Goal: Communication & Community: Ask a question

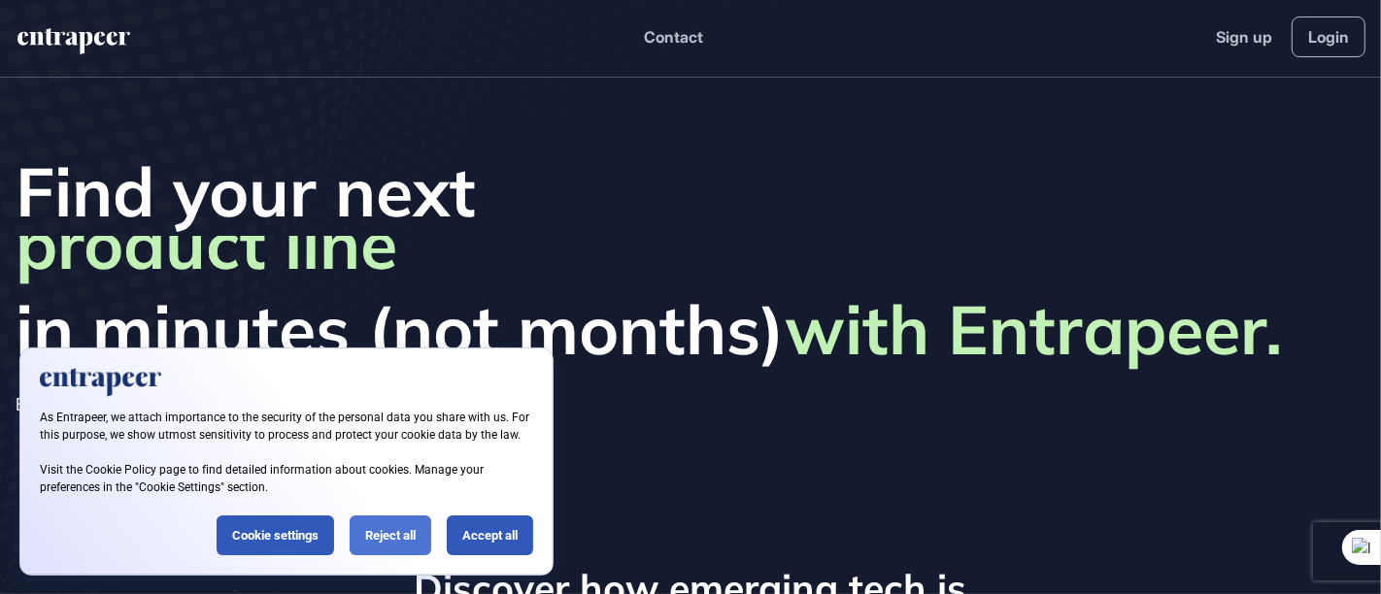
click at [396, 525] on div "Reject all" at bounding box center [391, 536] width 82 height 40
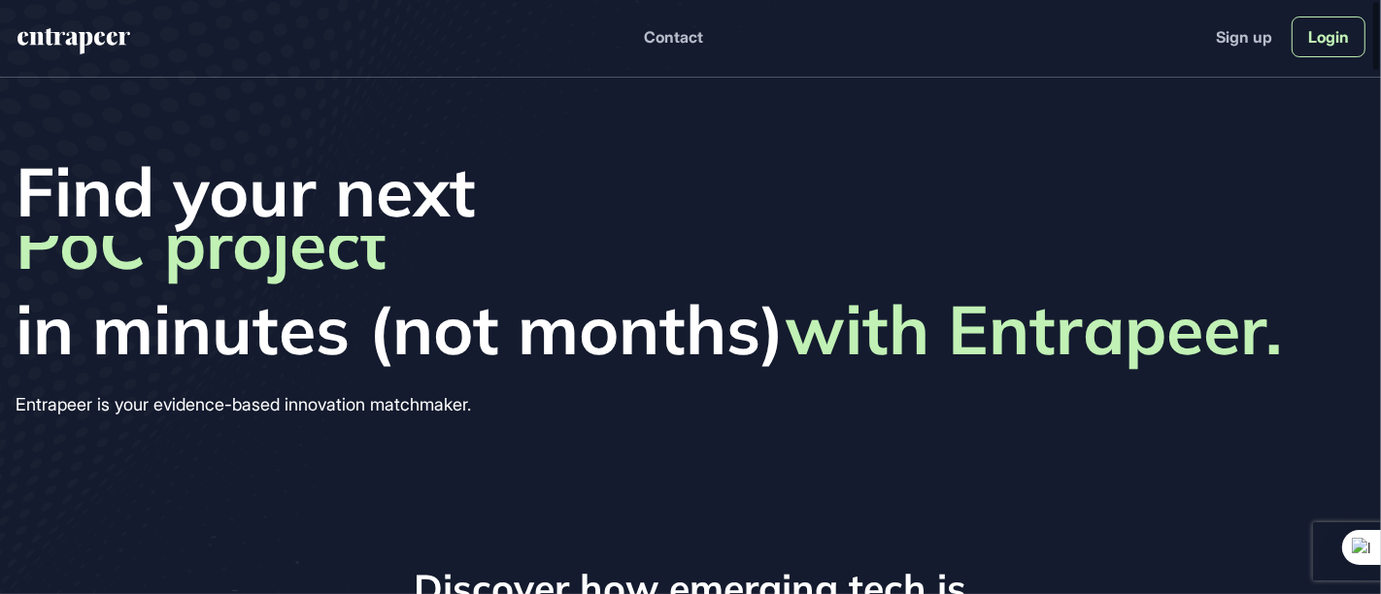
click at [1317, 45] on link "Login" at bounding box center [1328, 37] width 74 height 41
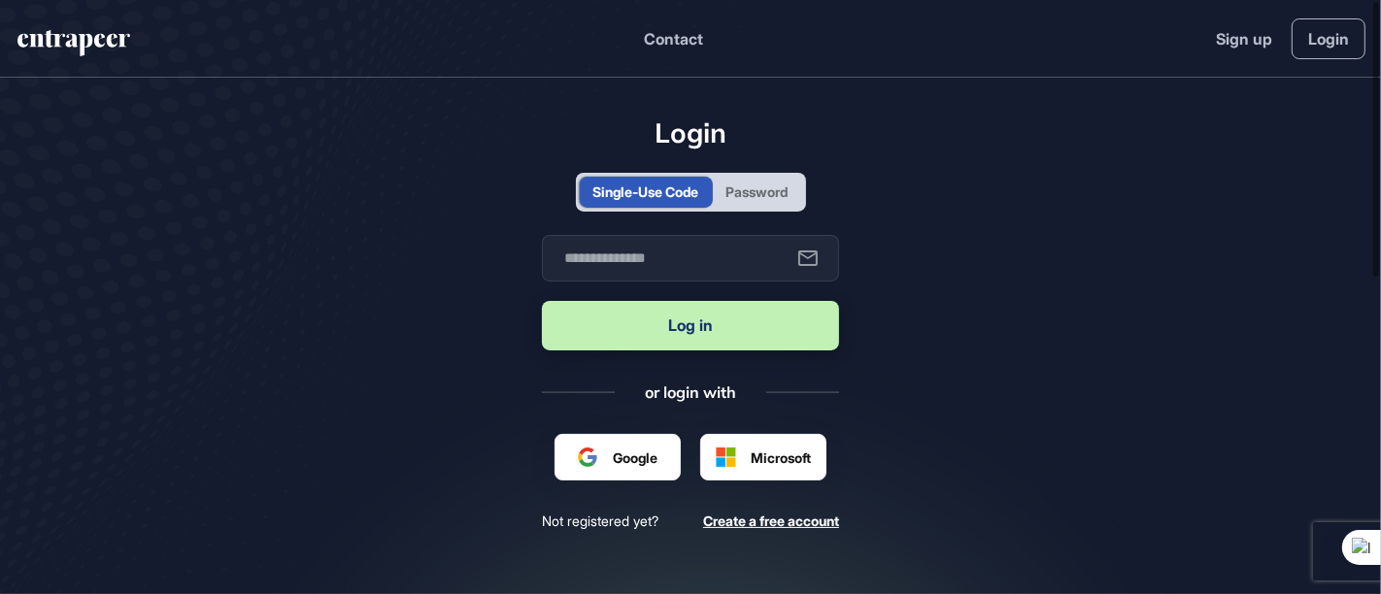
click at [771, 196] on div "Password" at bounding box center [757, 192] width 62 height 20
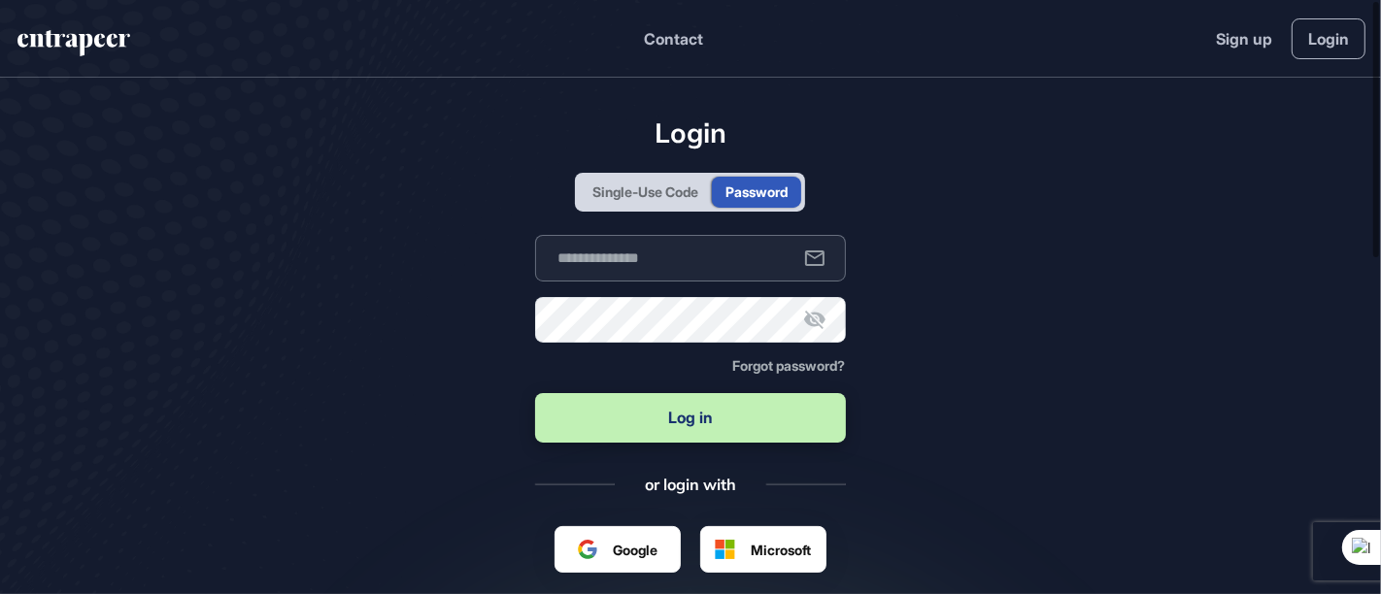
type input "**********"
click at [682, 254] on input "**********" at bounding box center [690, 258] width 310 height 47
click at [703, 395] on button "Log in" at bounding box center [690, 418] width 310 height 50
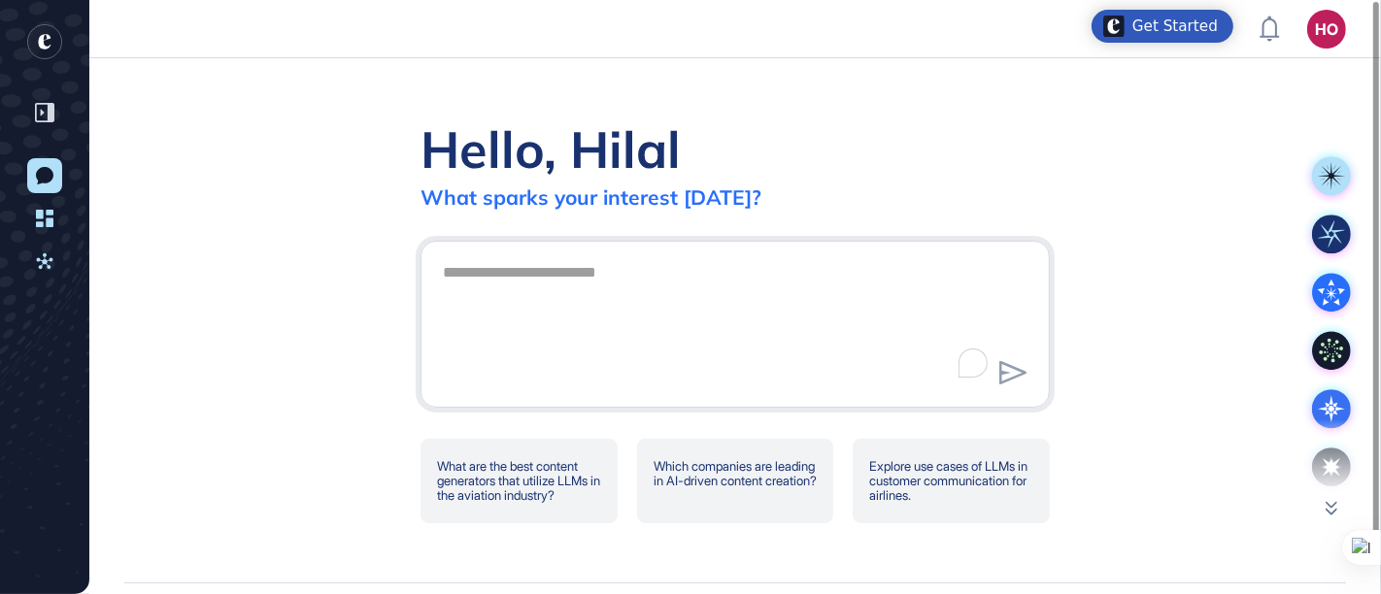
click at [533, 289] on textarea "To enrich screen reader interactions, please activate Accessibility in Grammarl…" at bounding box center [735, 321] width 608 height 136
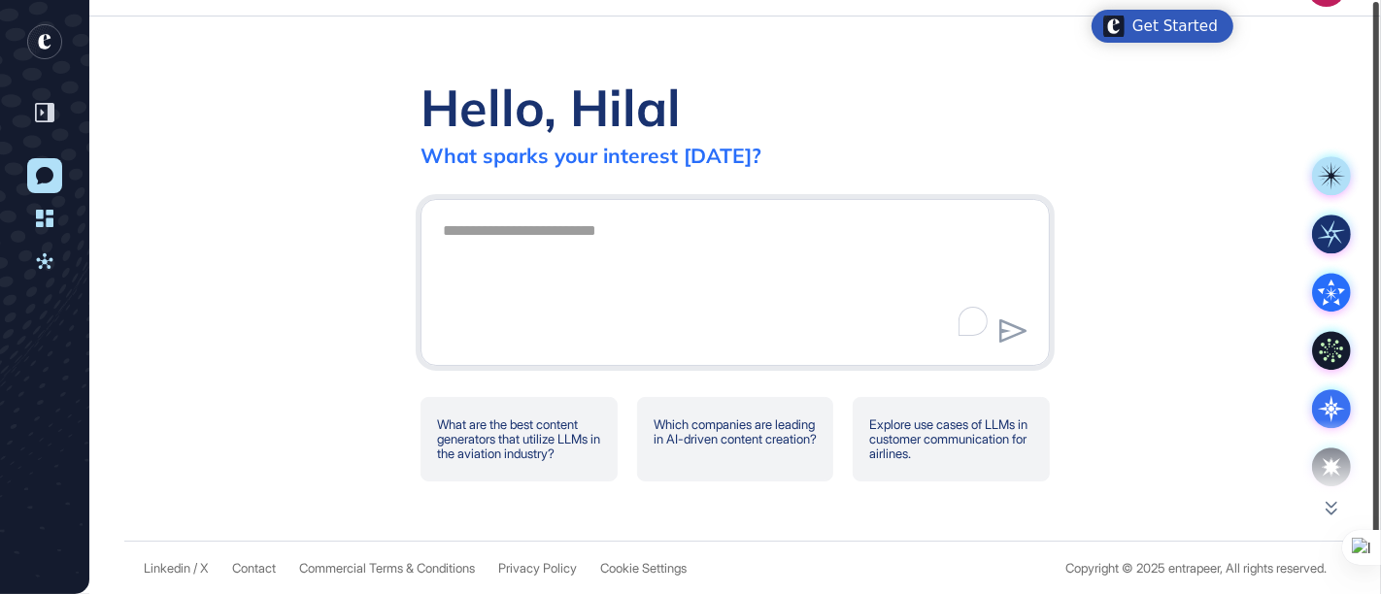
drag, startPoint x: 1374, startPoint y: 185, endPoint x: 1378, endPoint y: 248, distance: 62.3
click at [1378, 248] on div at bounding box center [1376, 277] width 6 height 551
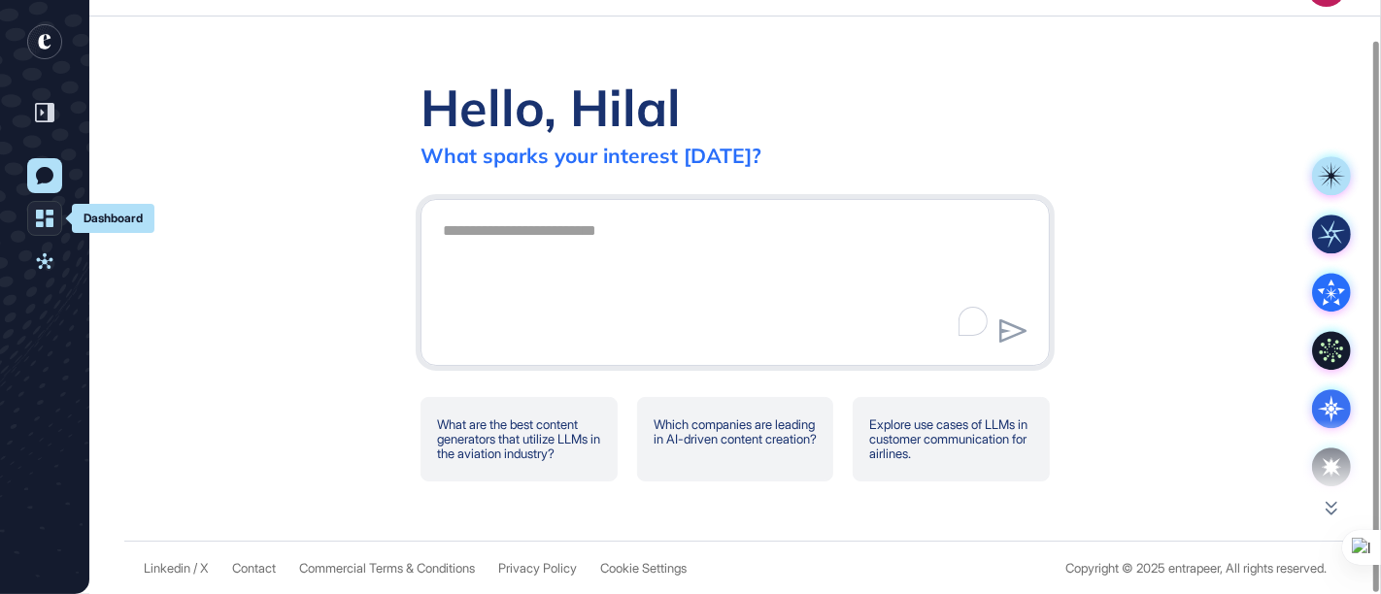
click at [39, 223] on icon at bounding box center [44, 218] width 17 height 17
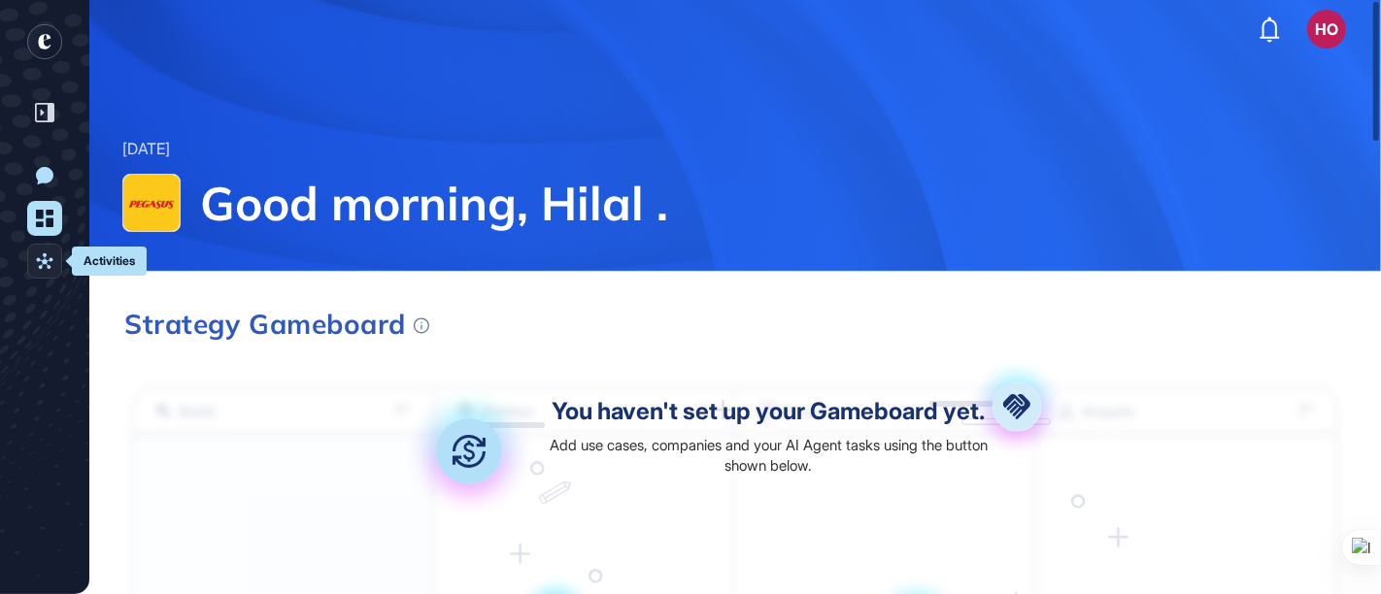
click at [40, 257] on icon at bounding box center [44, 260] width 17 height 17
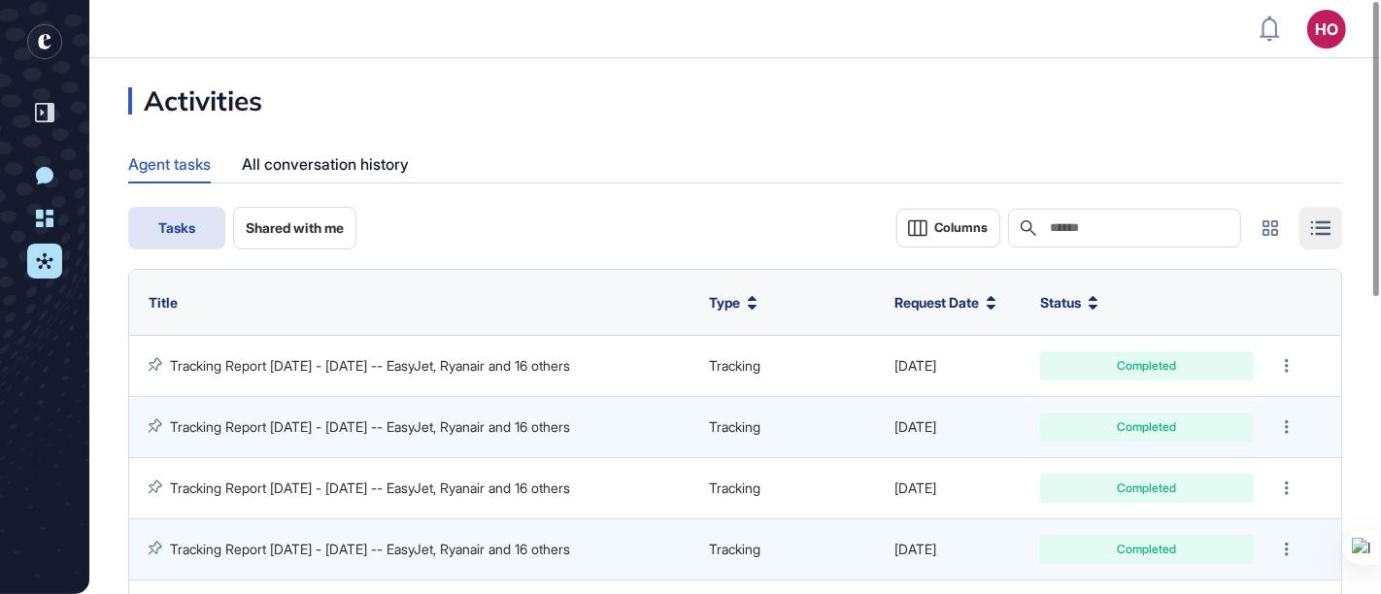
click at [237, 218] on button "Shared with me" at bounding box center [294, 228] width 123 height 43
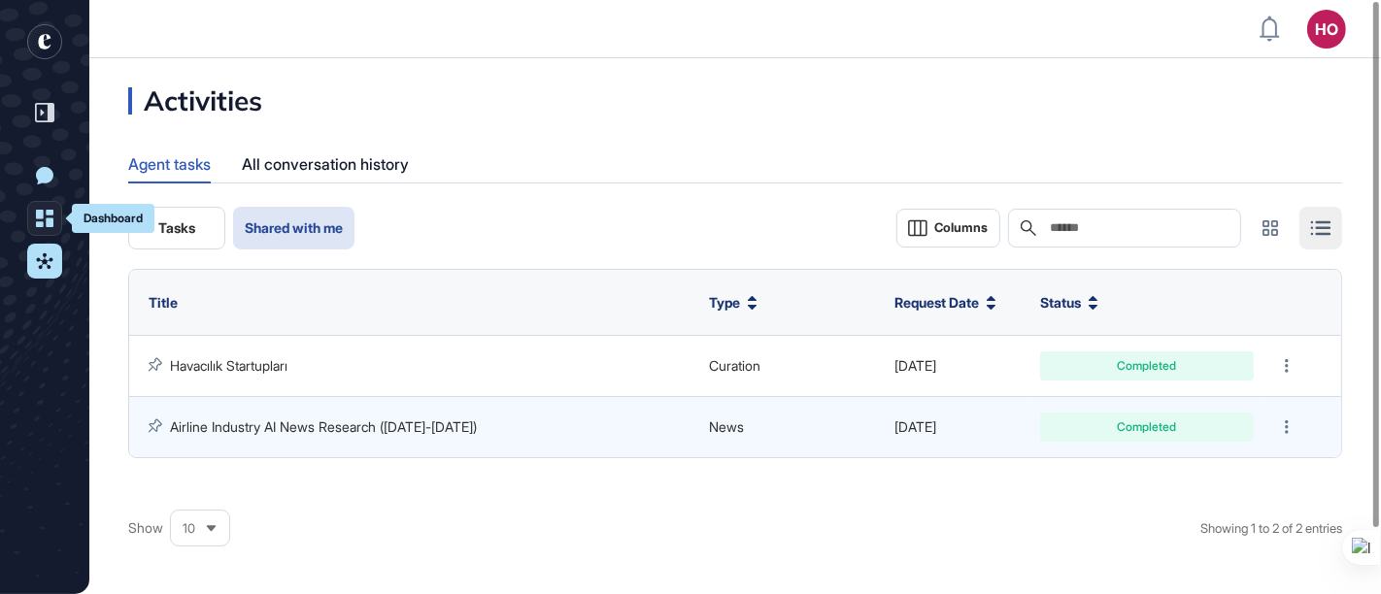
click at [41, 220] on icon at bounding box center [44, 218] width 17 height 17
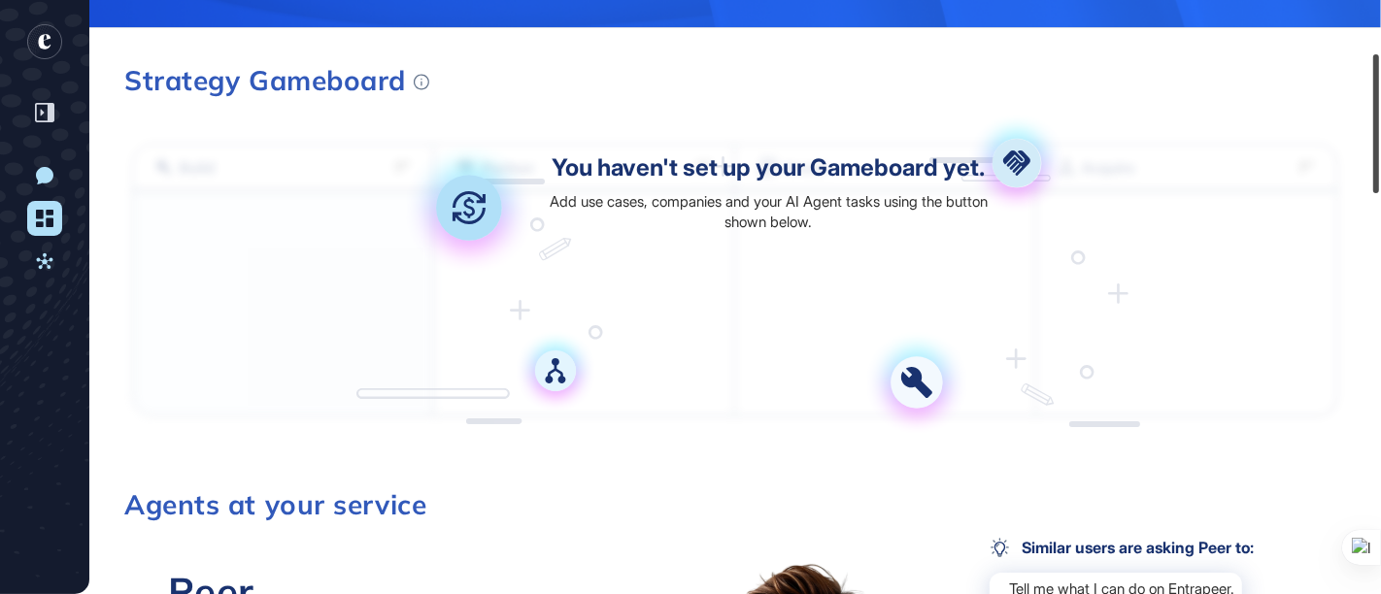
scroll to position [224, 0]
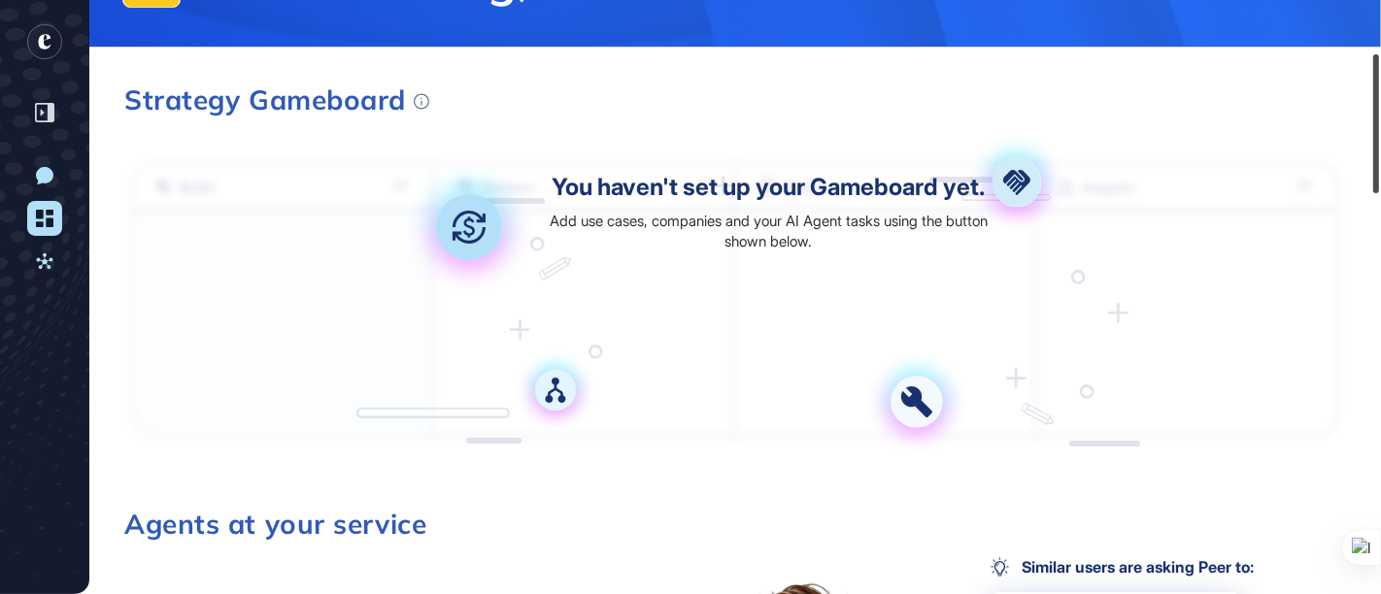
drag, startPoint x: 1379, startPoint y: 32, endPoint x: 1357, endPoint y: 84, distance: 57.0
click at [1357, 84] on div "HO Dashboard Profile My Content Request More Data Tuesday Aug 12, 2025 Good mor…" at bounding box center [690, 297] width 1381 height 594
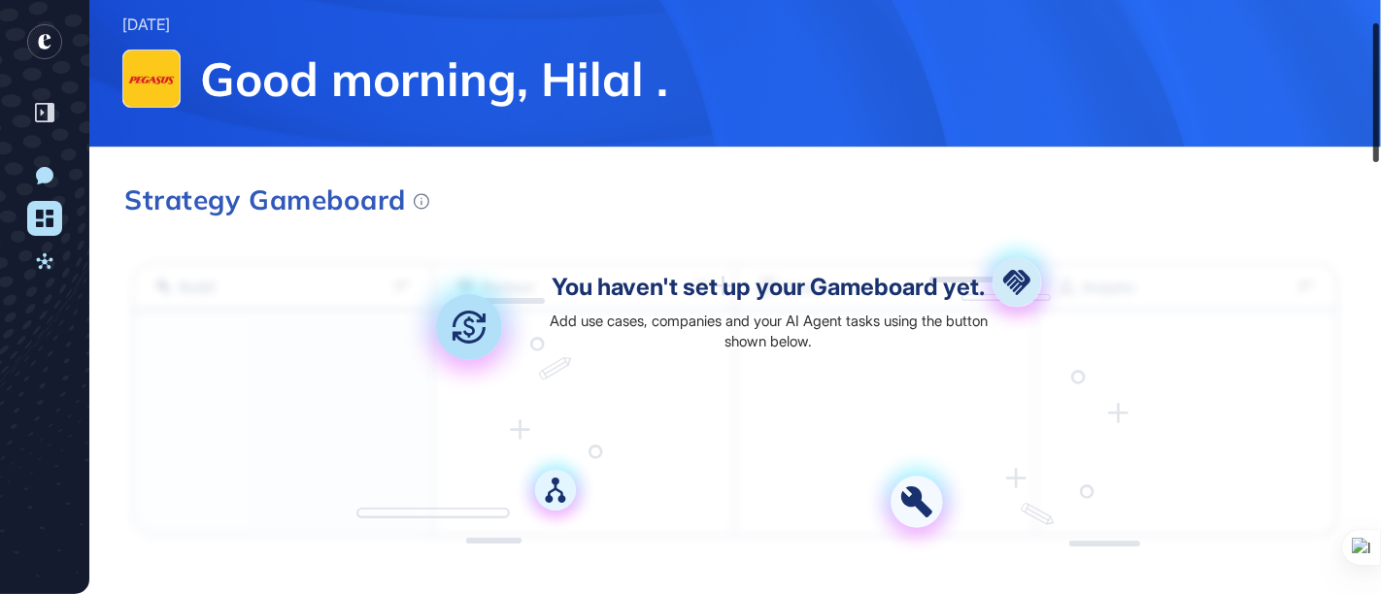
scroll to position [83, 0]
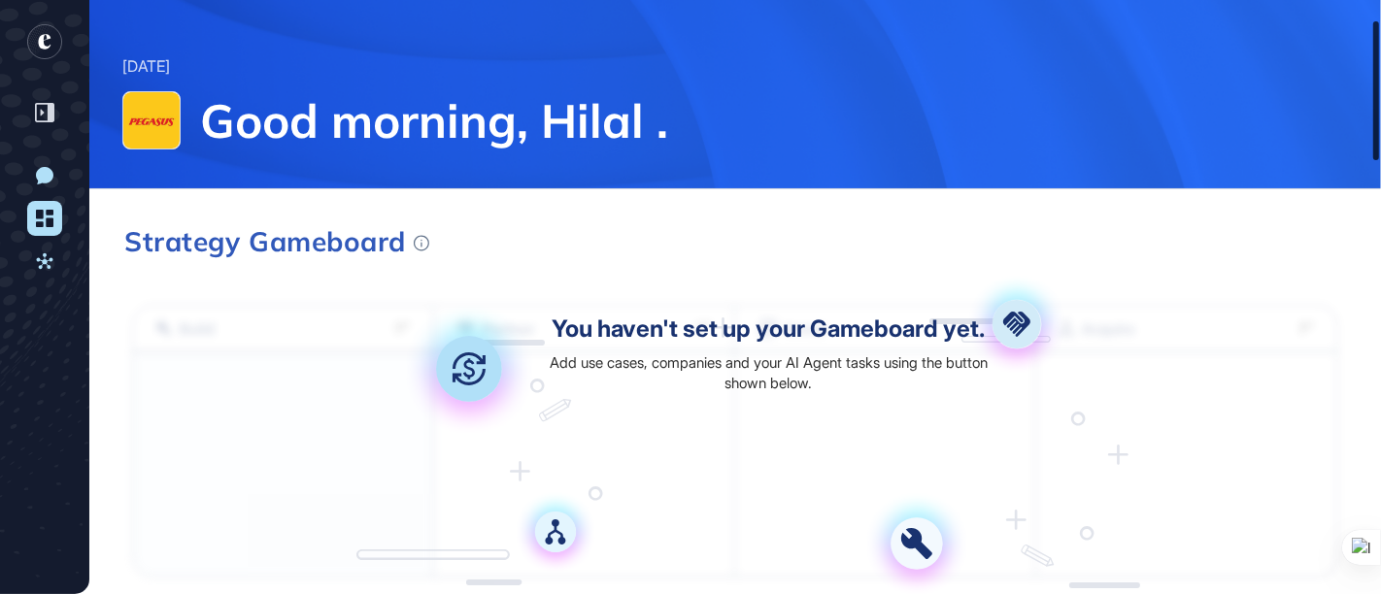
drag, startPoint x: 1374, startPoint y: 99, endPoint x: 1371, endPoint y: 66, distance: 33.1
click at [1373, 66] on div at bounding box center [1376, 90] width 6 height 139
click at [39, 214] on icon at bounding box center [44, 218] width 17 height 17
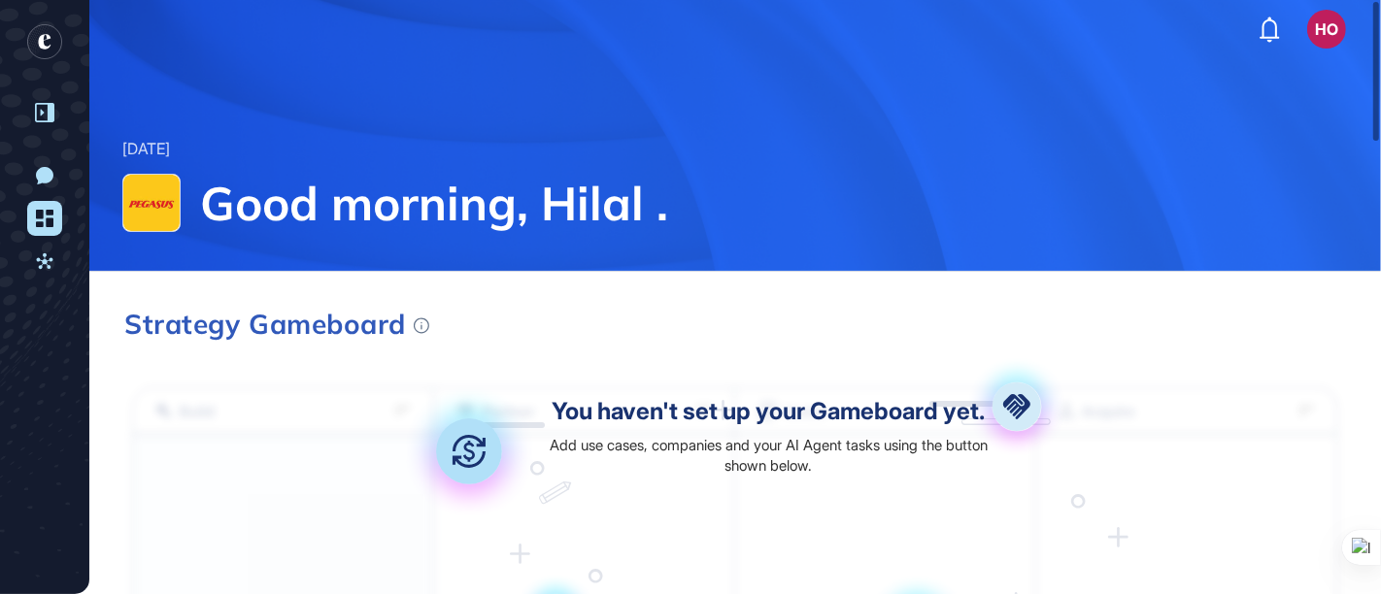
click at [50, 128] on div at bounding box center [44, 112] width 37 height 37
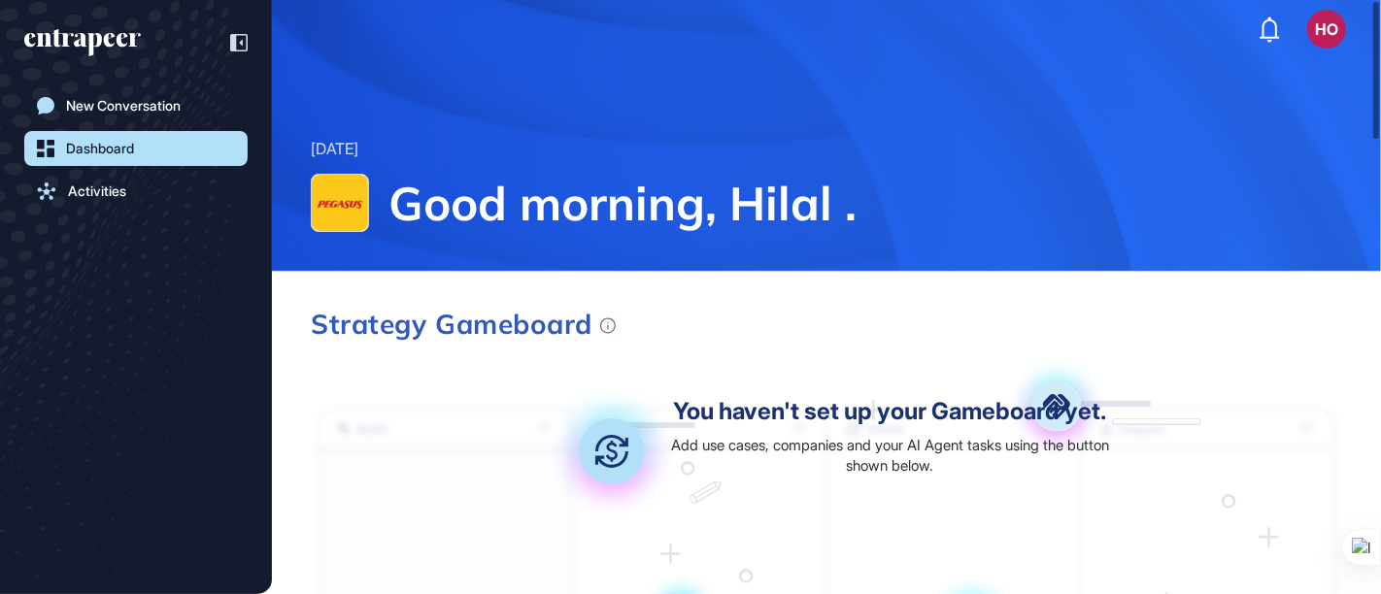
click at [92, 149] on div "Dashboard" at bounding box center [100, 149] width 68 height 16
click at [105, 205] on link "Activities" at bounding box center [135, 191] width 223 height 35
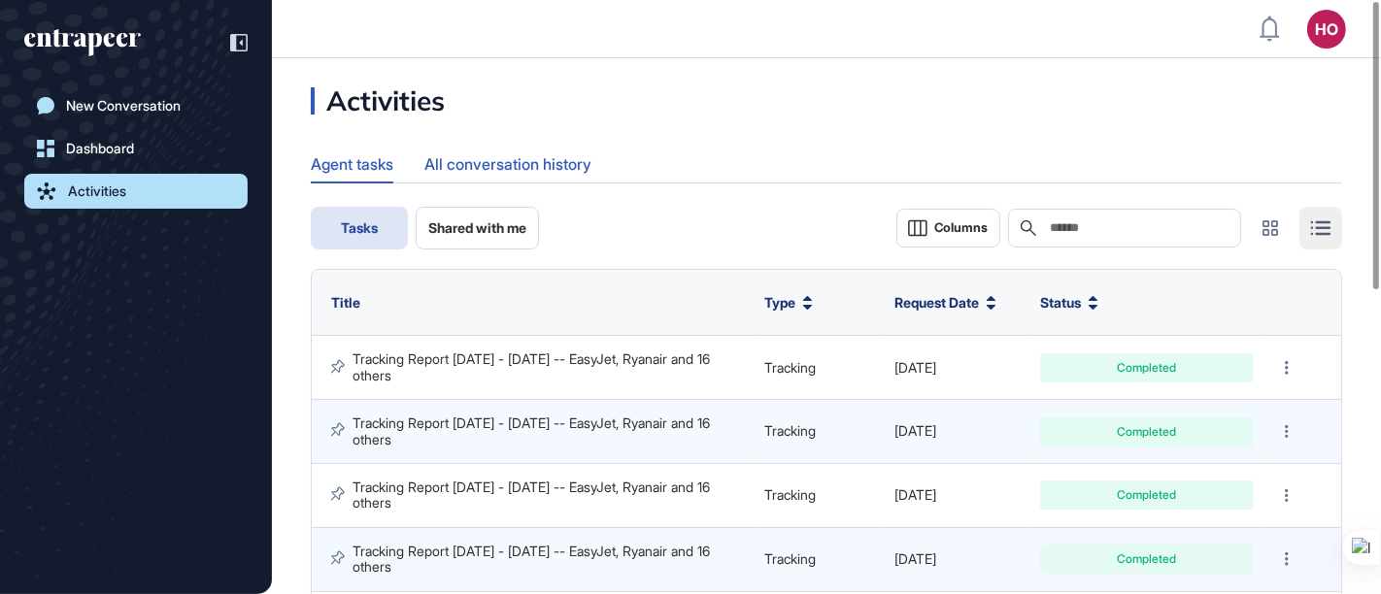
click at [496, 170] on div "All conversation history" at bounding box center [507, 165] width 167 height 38
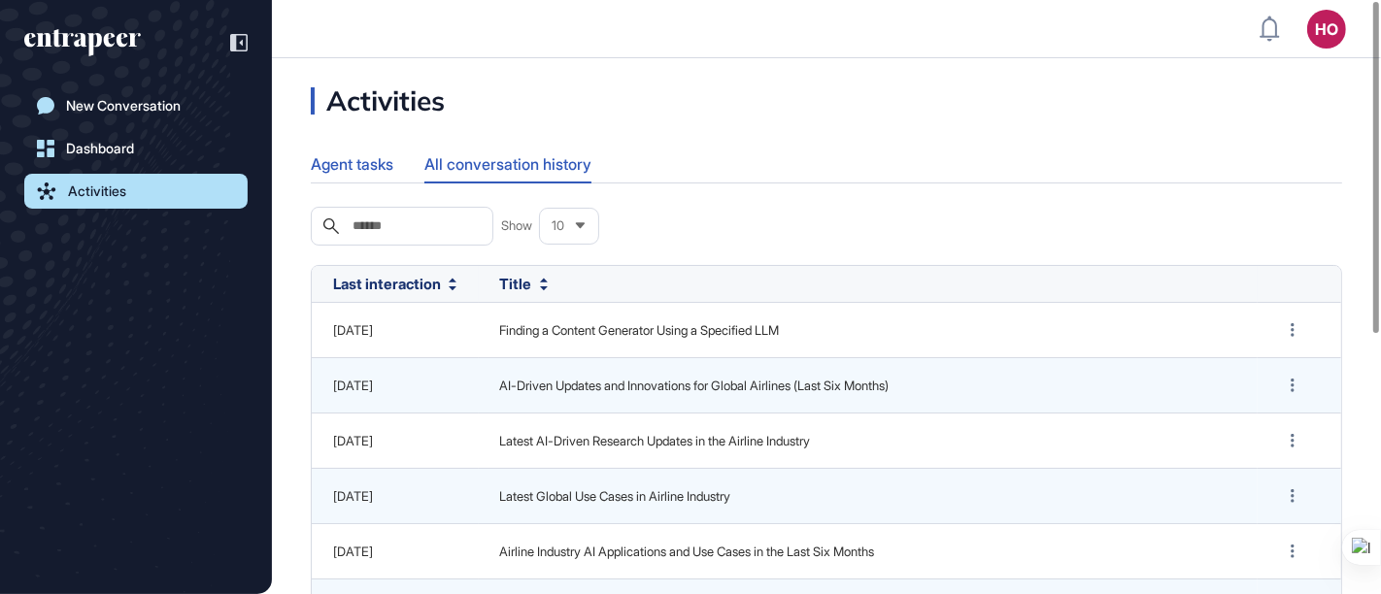
click at [352, 167] on div "Agent tasks" at bounding box center [352, 165] width 83 height 38
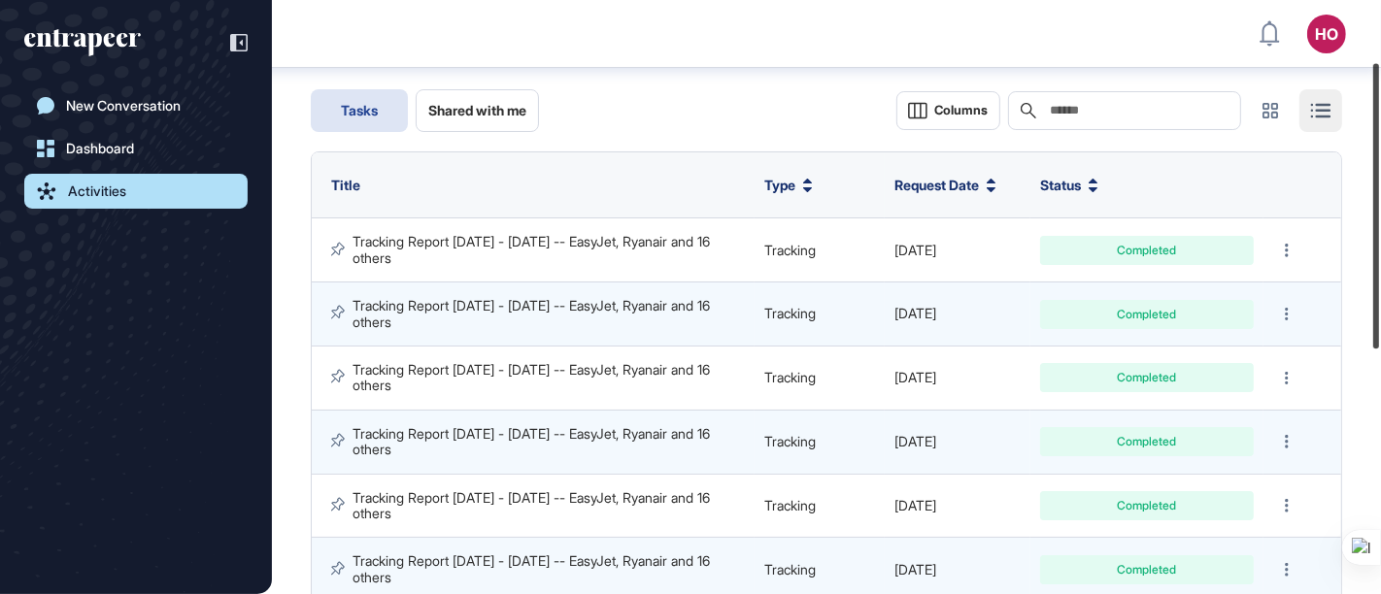
scroll to position [128, 0]
drag, startPoint x: 1376, startPoint y: 113, endPoint x: 1370, endPoint y: 173, distance: 60.5
click at [1373, 173] on div at bounding box center [1376, 205] width 6 height 285
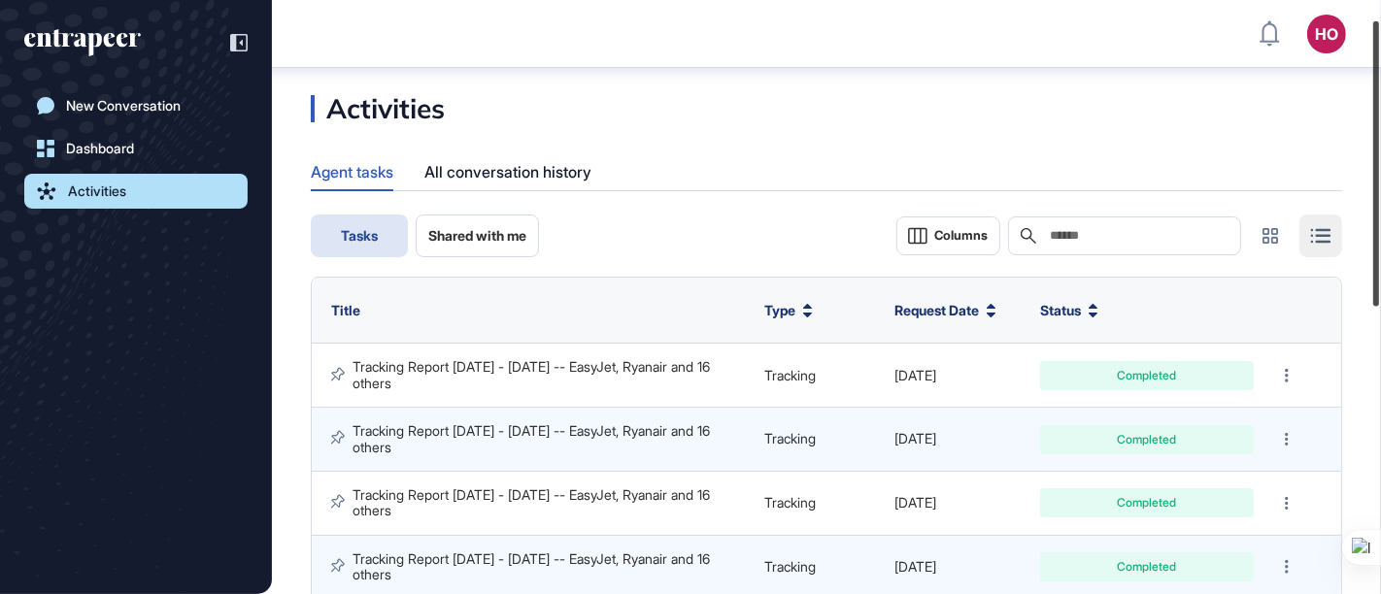
scroll to position [0, 0]
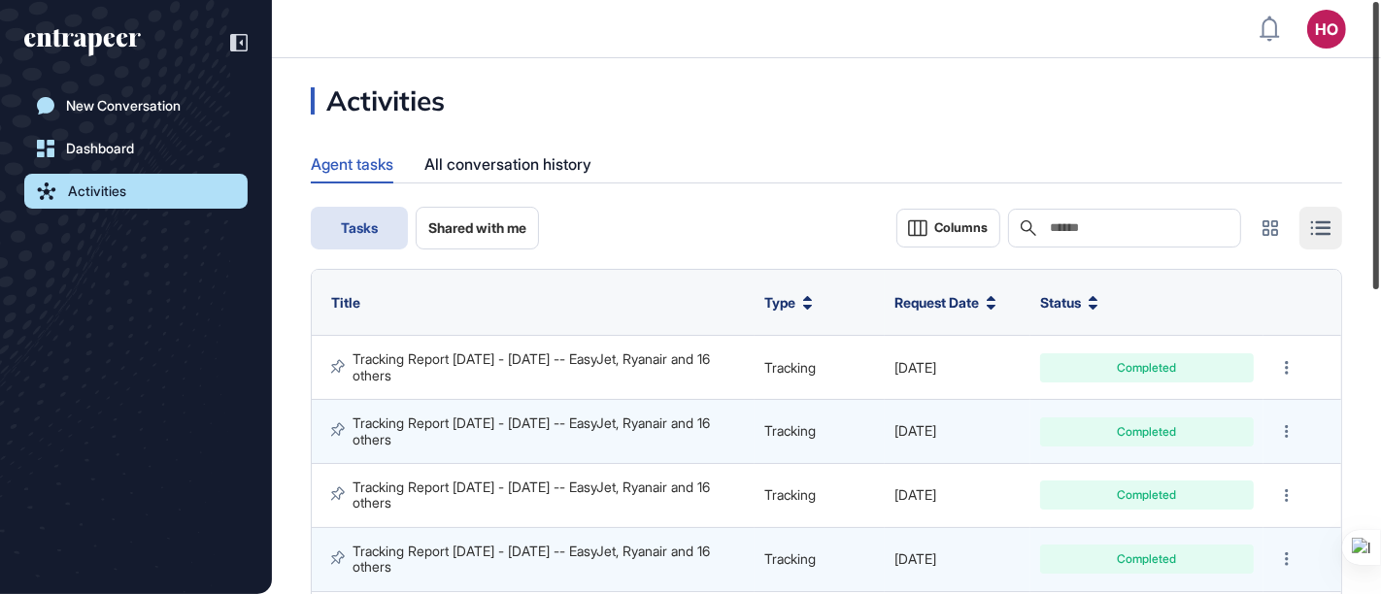
drag, startPoint x: 1376, startPoint y: 129, endPoint x: 1373, endPoint y: 43, distance: 86.5
click at [1373, 43] on div at bounding box center [1376, 145] width 6 height 287
click at [552, 175] on div "All conversation history" at bounding box center [507, 165] width 167 height 38
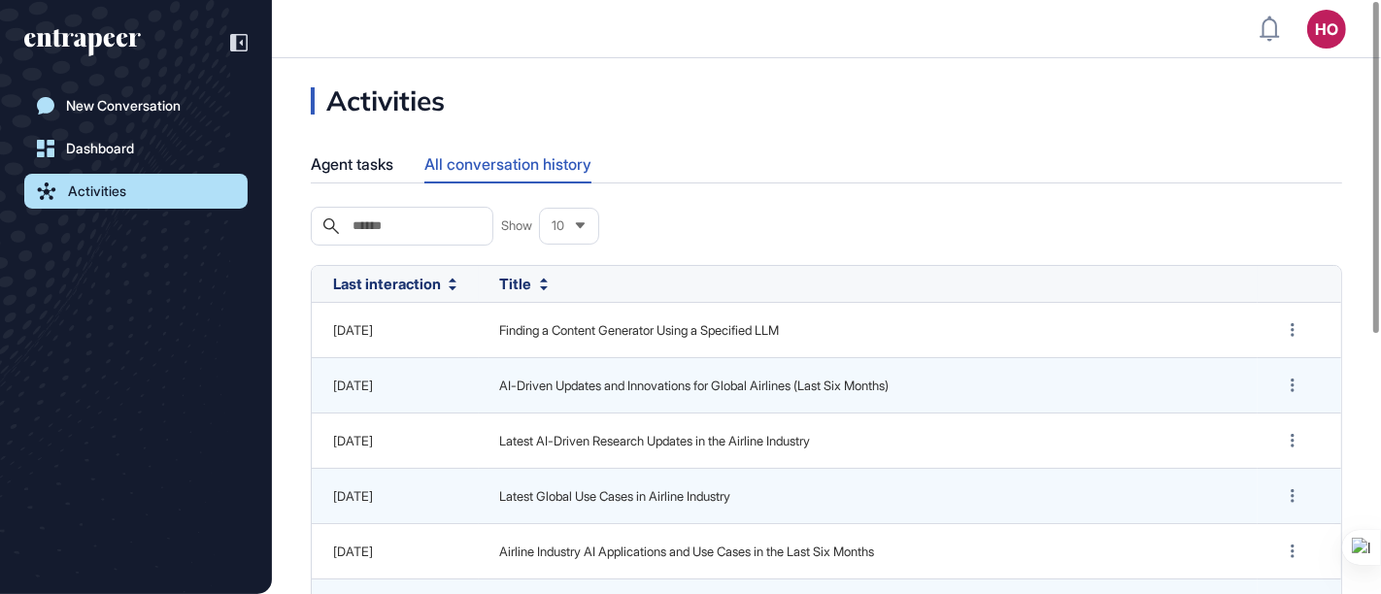
click at [367, 142] on div "Activities Agent tasks All conversation history Search Show 10 Last interaction…" at bounding box center [826, 526] width 1109 height 878
click at [363, 147] on div "Agent tasks" at bounding box center [352, 165] width 83 height 38
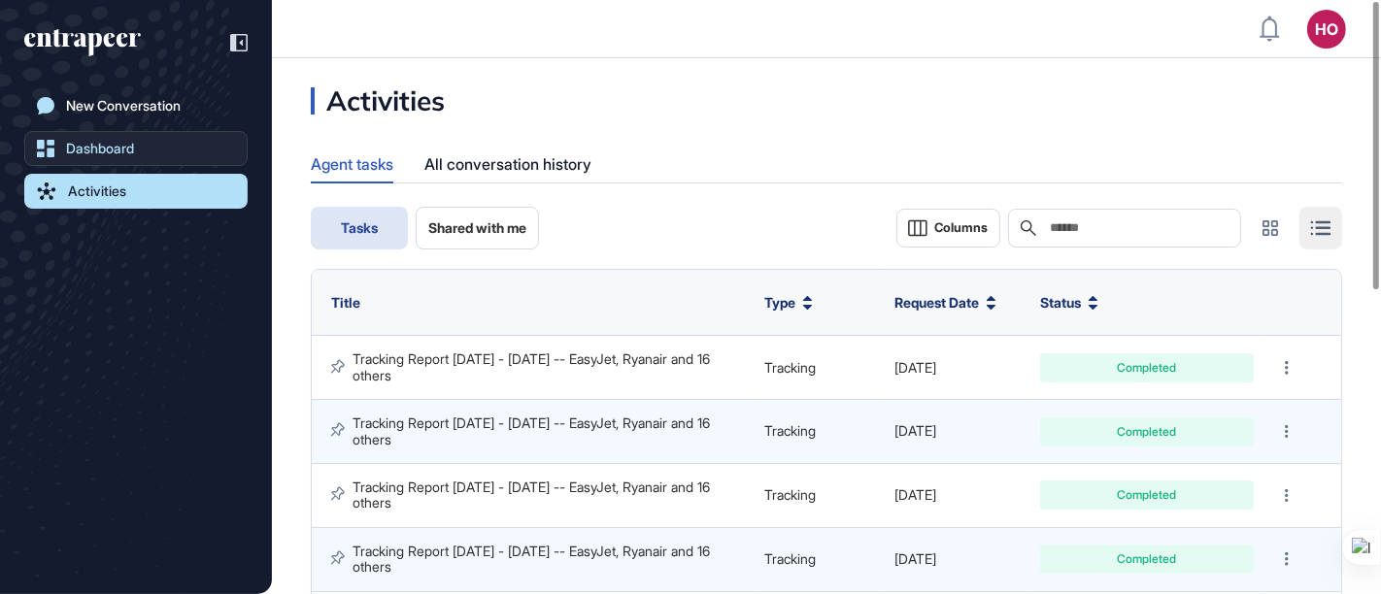
click at [83, 150] on div "Dashboard" at bounding box center [100, 149] width 68 height 16
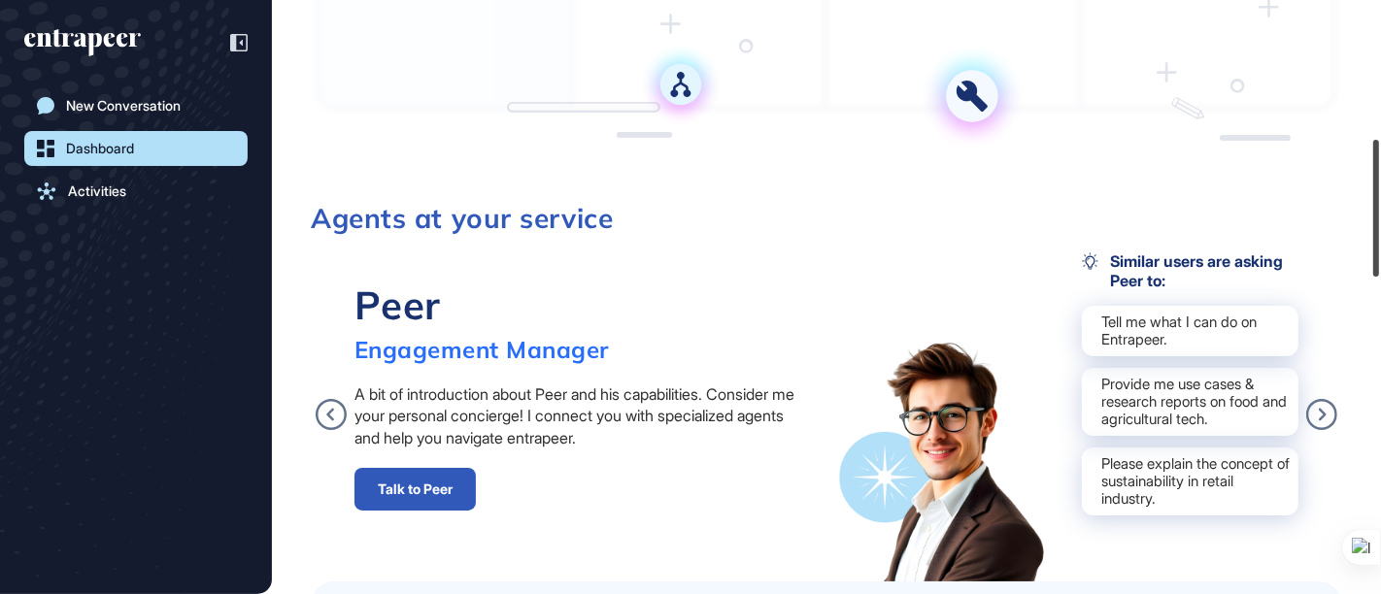
scroll to position [695, 0]
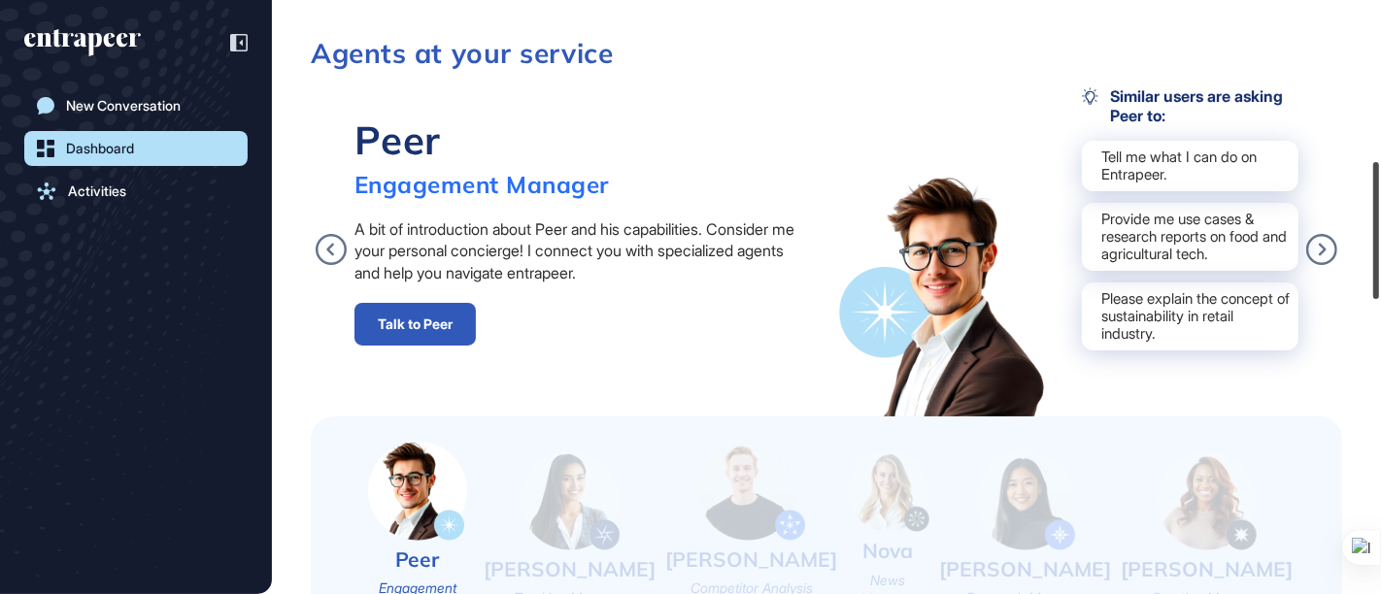
drag, startPoint x: 1376, startPoint y: 51, endPoint x: 1357, endPoint y: 212, distance: 161.4
click at [1357, 212] on div "HO Dashboard Profile My Content Request More Data Tuesday Aug 12, 2025 Good mor…" at bounding box center [690, 297] width 1381 height 594
click at [104, 117] on link "New Conversation" at bounding box center [135, 105] width 223 height 35
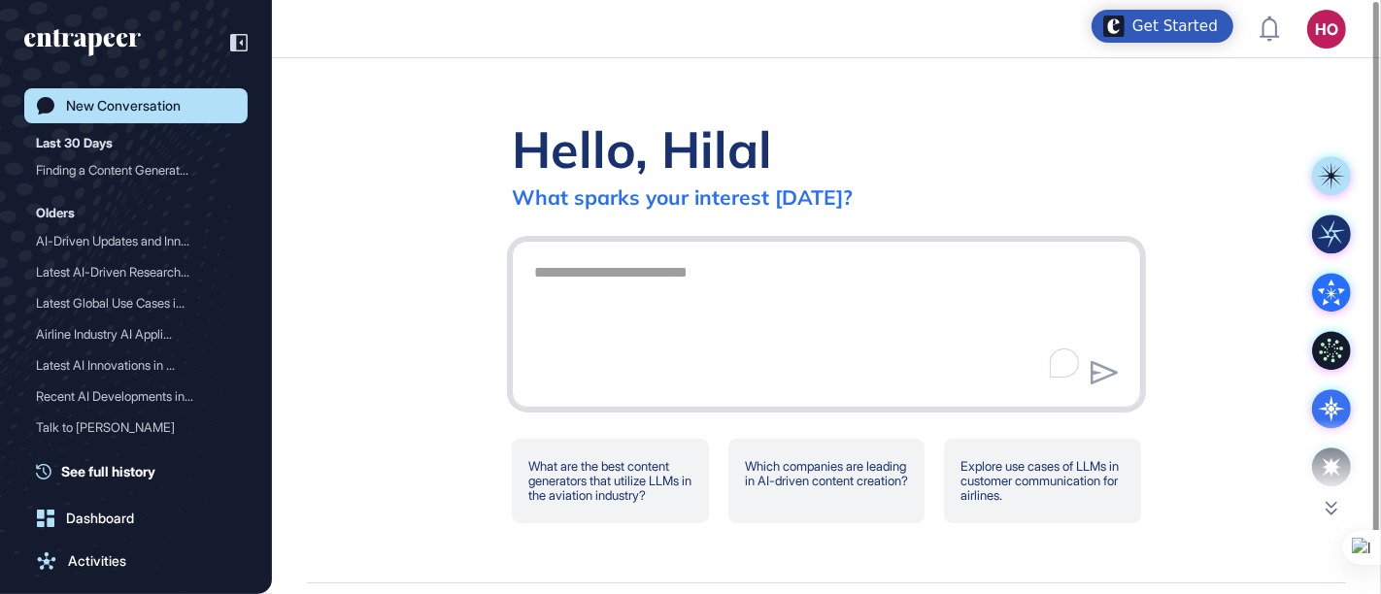
click at [682, 311] on textarea "To enrich screen reader interactions, please activate Accessibility in Grammarl…" at bounding box center [826, 321] width 608 height 136
click at [657, 270] on textarea "**********" at bounding box center [826, 321] width 608 height 136
click at [607, 264] on textarea "**********" at bounding box center [826, 321] width 608 height 136
click at [723, 264] on textarea "**********" at bounding box center [826, 321] width 608 height 136
type textarea "**********"
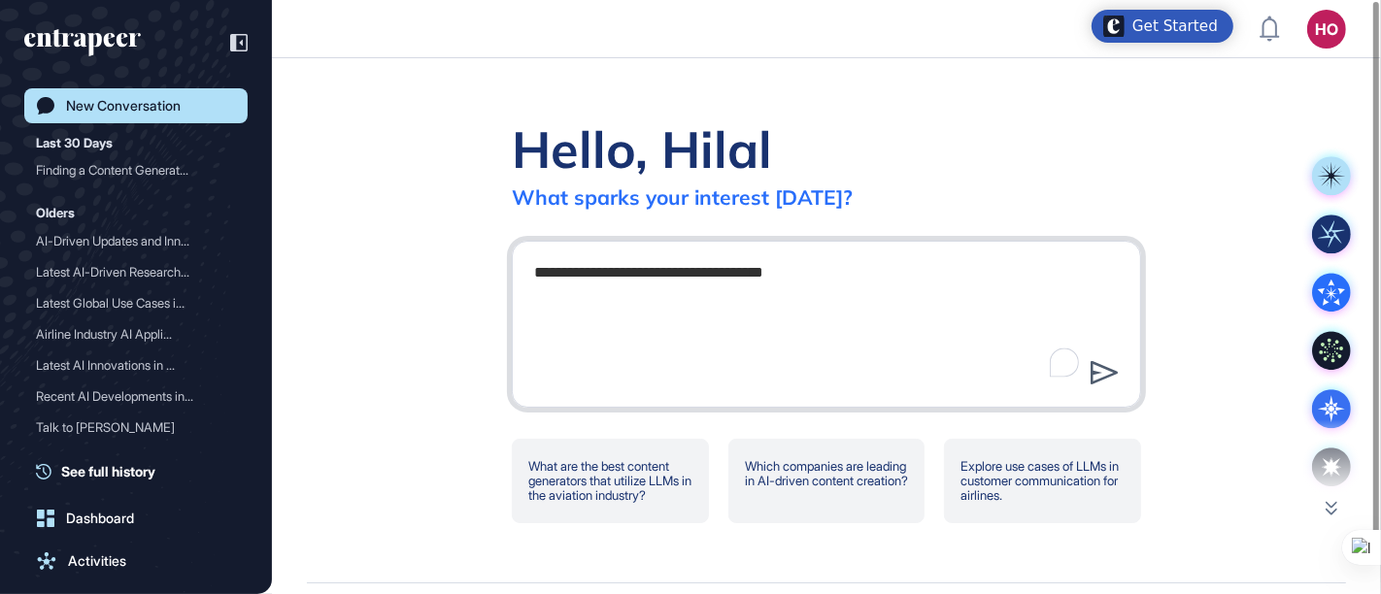
click at [1098, 368] on icon at bounding box center [1104, 372] width 28 height 23
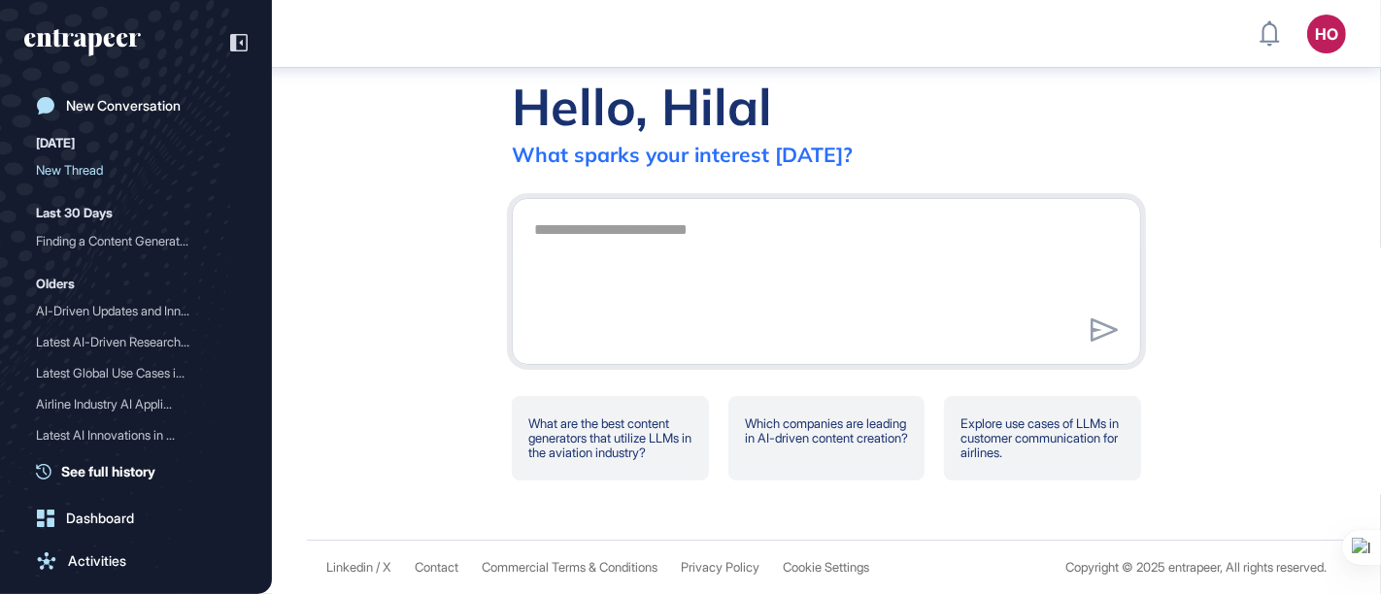
scroll to position [52, 0]
drag, startPoint x: 1380, startPoint y: 345, endPoint x: 1380, endPoint y: 228, distance: 116.5
click at [1380, 228] on div at bounding box center [1380, 297] width 1 height 594
click at [740, 324] on textarea "To enrich screen reader interactions, please activate Accessibility in Grammarl…" at bounding box center [826, 279] width 608 height 136
click at [66, 139] on div "Today" at bounding box center [55, 142] width 39 height 23
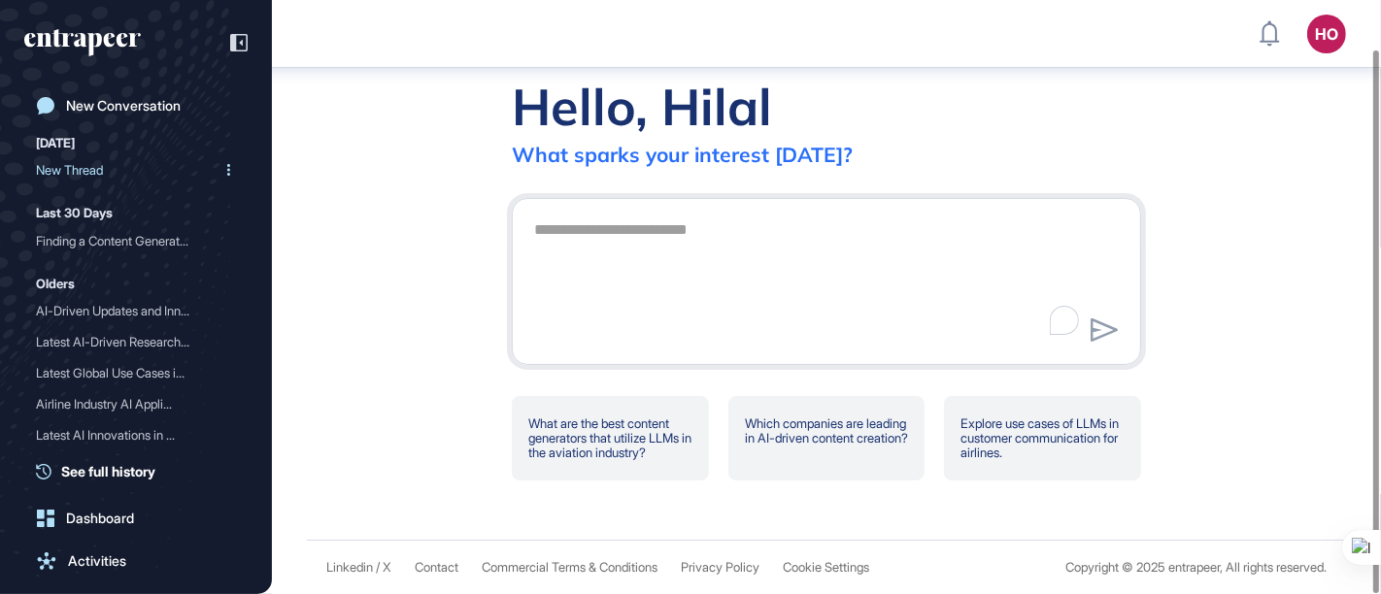
click at [72, 162] on div "New Thread" at bounding box center [128, 169] width 184 height 31
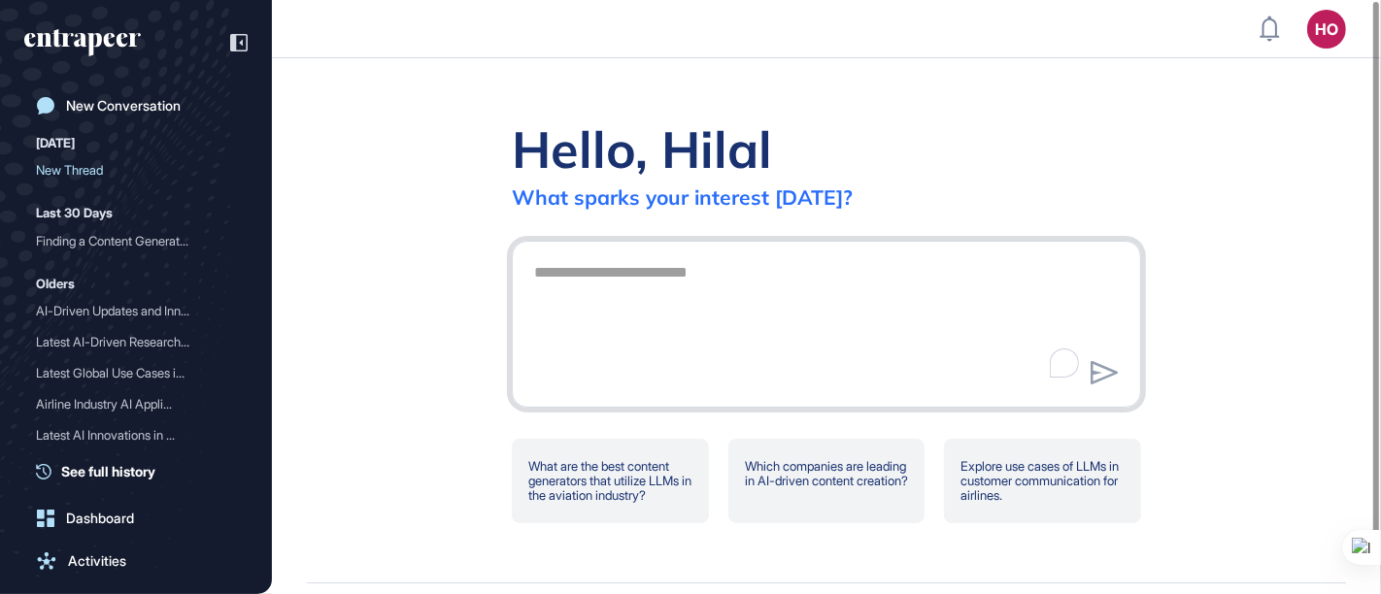
click at [638, 306] on textarea "To enrich screen reader interactions, please activate Accessibility in Grammarl…" at bounding box center [826, 321] width 608 height 136
click at [641, 286] on textarea "To enrich screen reader interactions, please activate Accessibility in Grammarl…" at bounding box center [826, 321] width 608 height 136
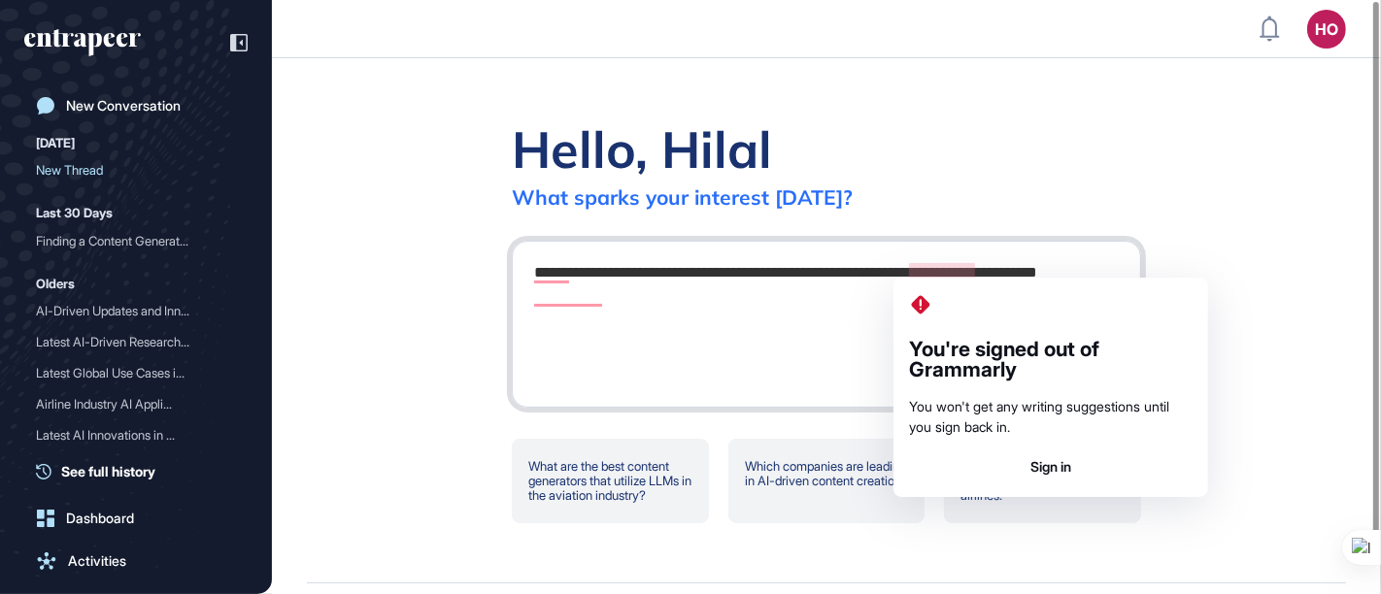
click at [943, 262] on textarea "**********" at bounding box center [826, 321] width 608 height 136
click at [675, 328] on textarea "**********" at bounding box center [826, 321] width 608 height 136
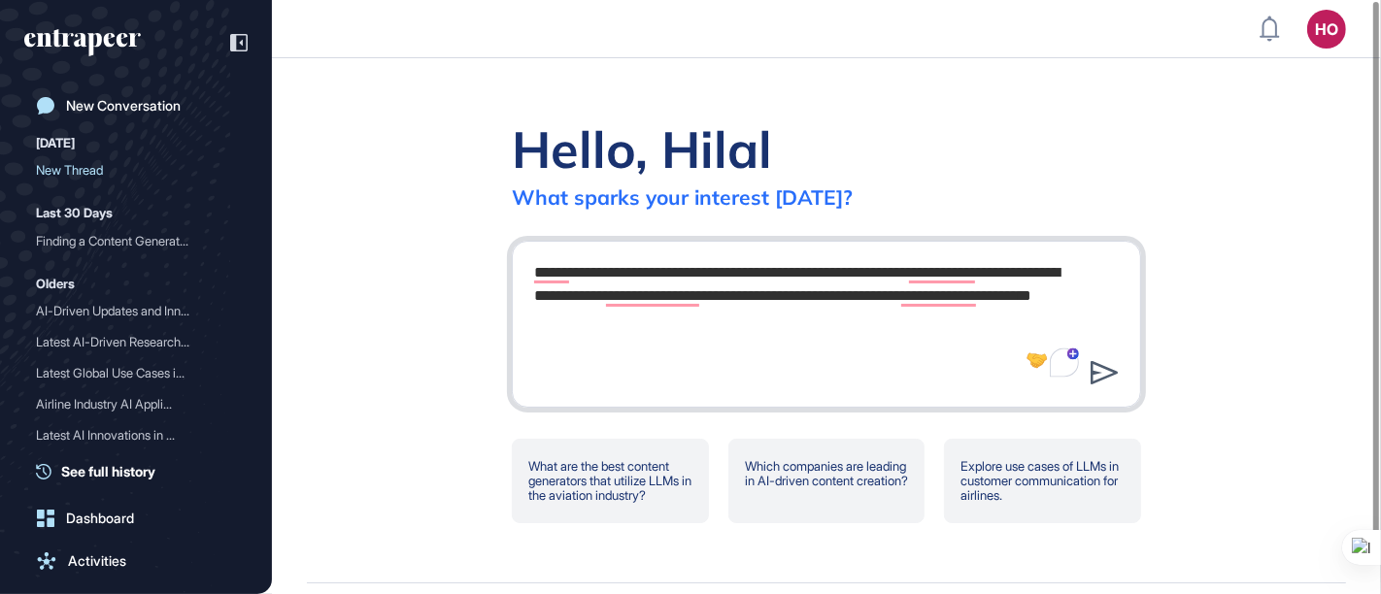
type textarea "**********"
click at [1093, 361] on icon at bounding box center [1103, 372] width 27 height 23
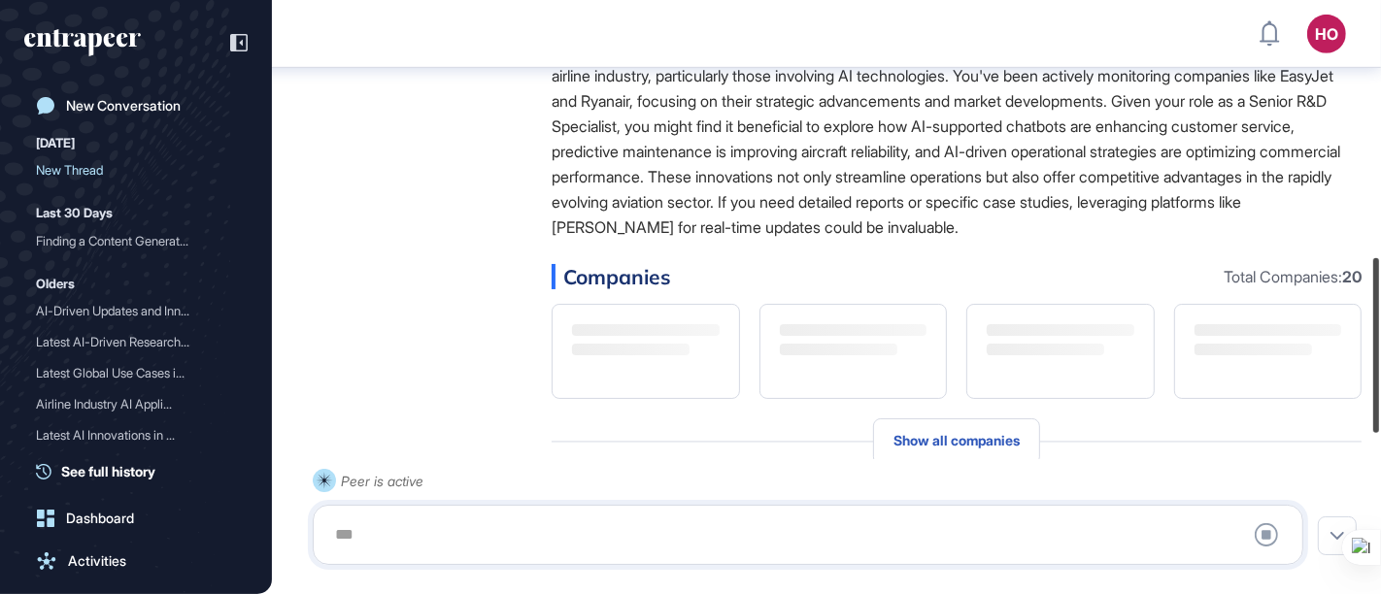
scroll to position [904, 0]
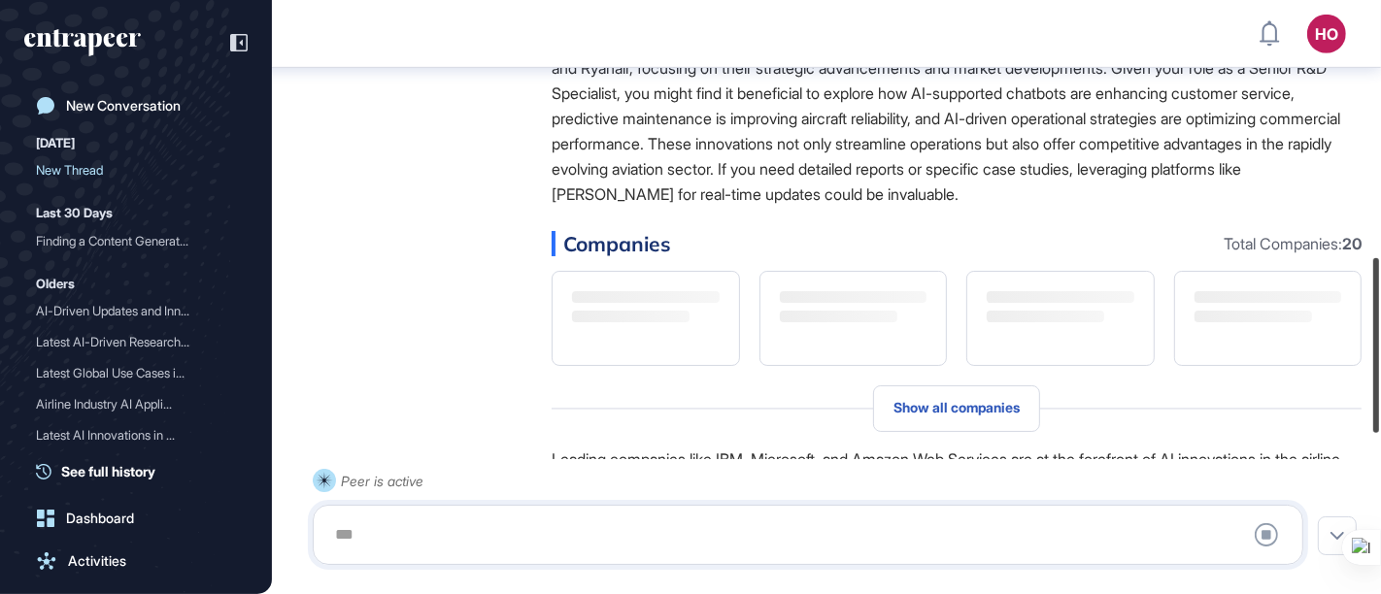
drag, startPoint x: 1372, startPoint y: 389, endPoint x: 1367, endPoint y: 494, distance: 105.0
click at [1367, 494] on div "HO Dashboard Profile My Content Request More Data New Conversation Today New Th…" at bounding box center [690, 297] width 1381 height 594
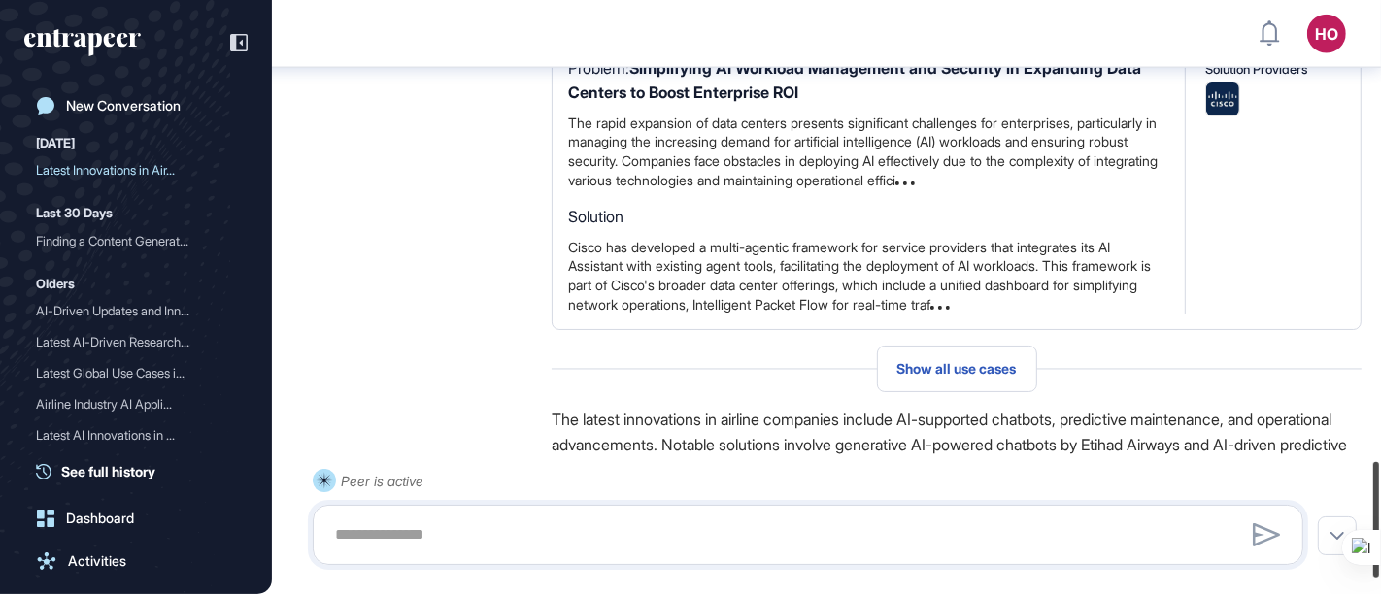
scroll to position [2380, 0]
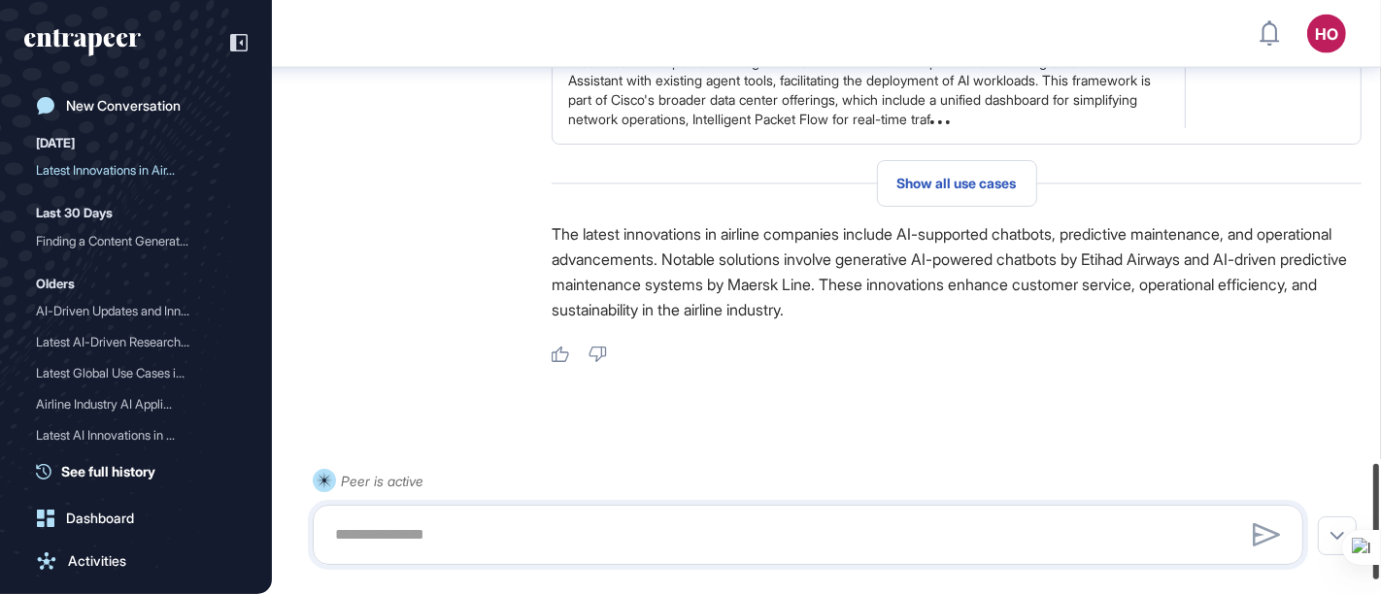
drag, startPoint x: 1374, startPoint y: 214, endPoint x: 1376, endPoint y: 500, distance: 286.5
click at [1376, 500] on div at bounding box center [1376, 522] width 6 height 116
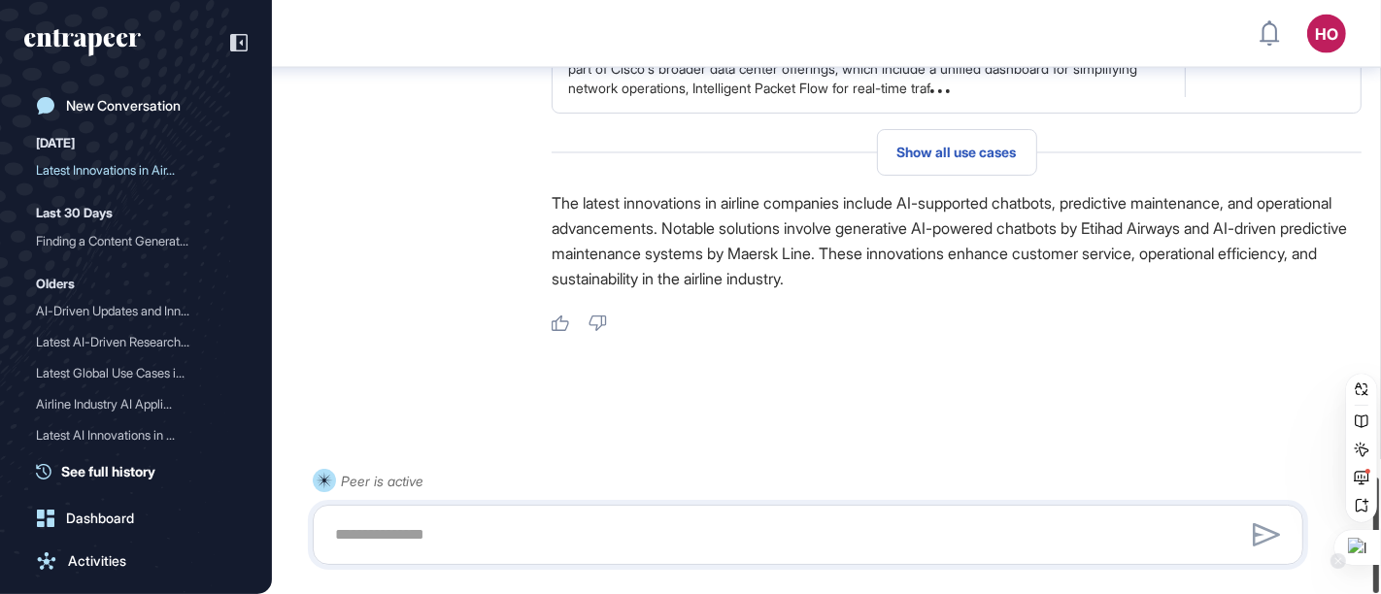
drag, startPoint x: 1376, startPoint y: 510, endPoint x: 1351, endPoint y: 550, distance: 47.1
click at [1351, 550] on html "HO Dashboard Profile My Content Request More Data New Conversation Today Latest…" at bounding box center [690, 297] width 1381 height 594
click at [1354, 330] on div "Like Dislike" at bounding box center [957, 325] width 810 height 18
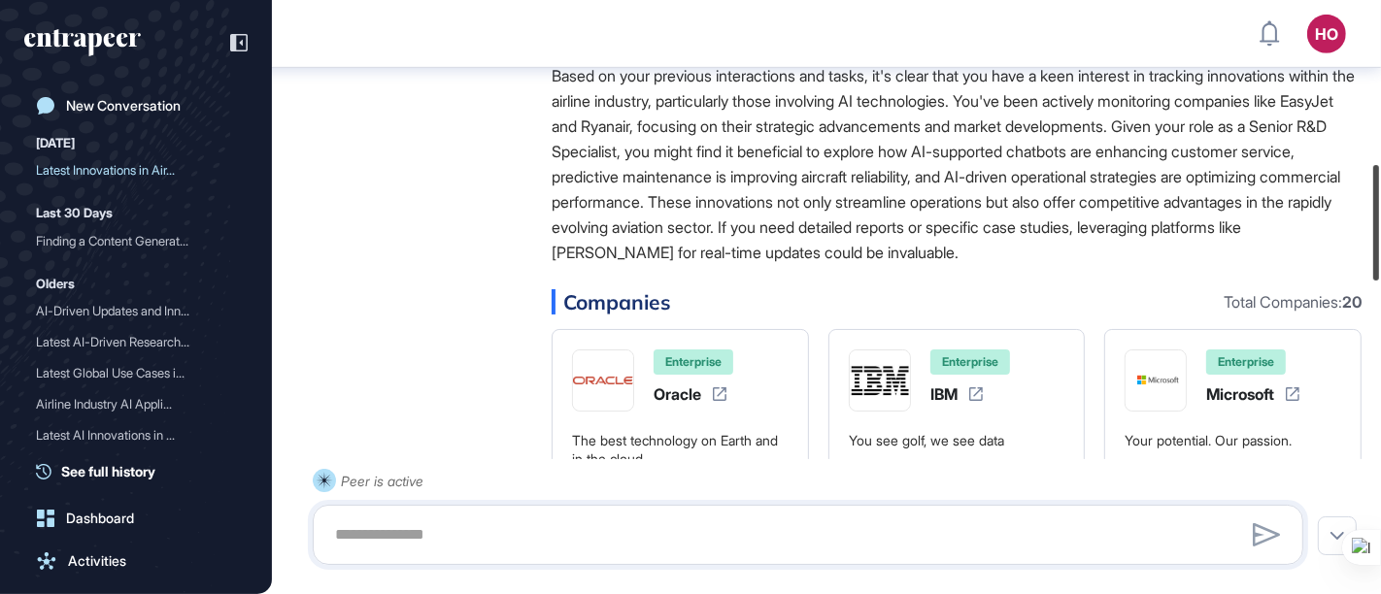
drag, startPoint x: 1376, startPoint y: 508, endPoint x: 1312, endPoint y: 195, distance: 319.2
click at [1312, 195] on div "HO Dashboard Profile My Content Request More Data New Conversation Today Latest…" at bounding box center [690, 297] width 1381 height 594
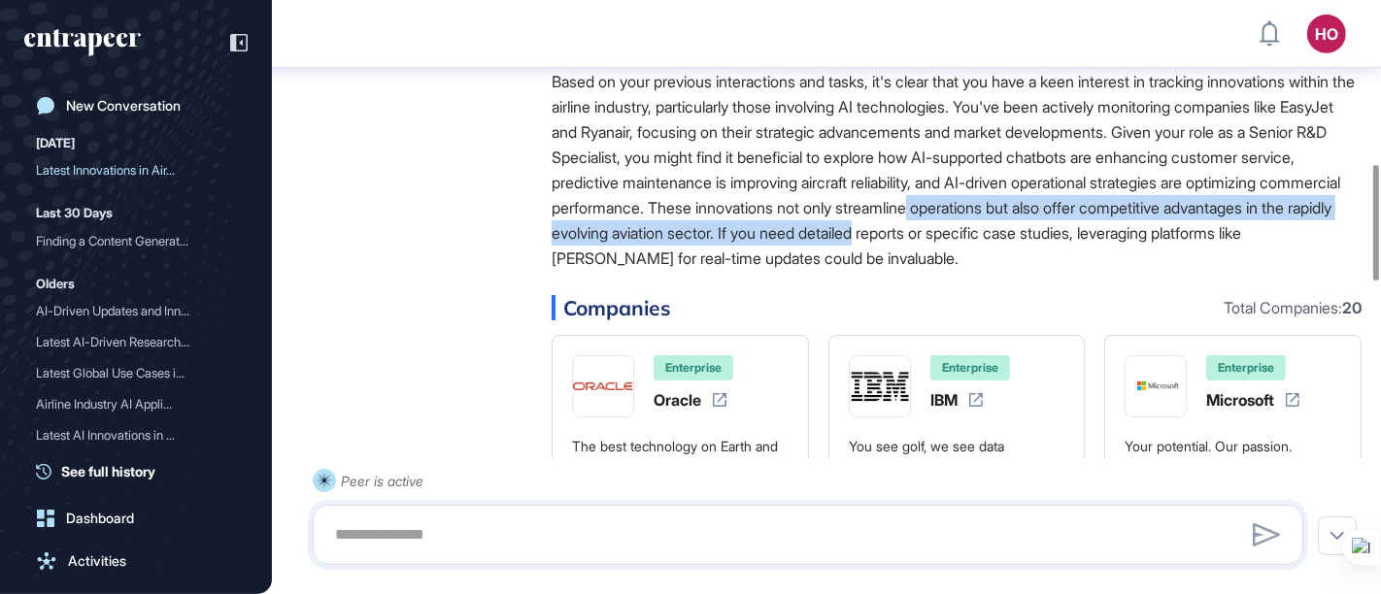
drag, startPoint x: 1354, startPoint y: 265, endPoint x: 1352, endPoint y: 240, distance: 25.3
click at [1352, 240] on p "Based on your previous interactions and tasks, it's clear that you have a keen …" at bounding box center [957, 170] width 810 height 202
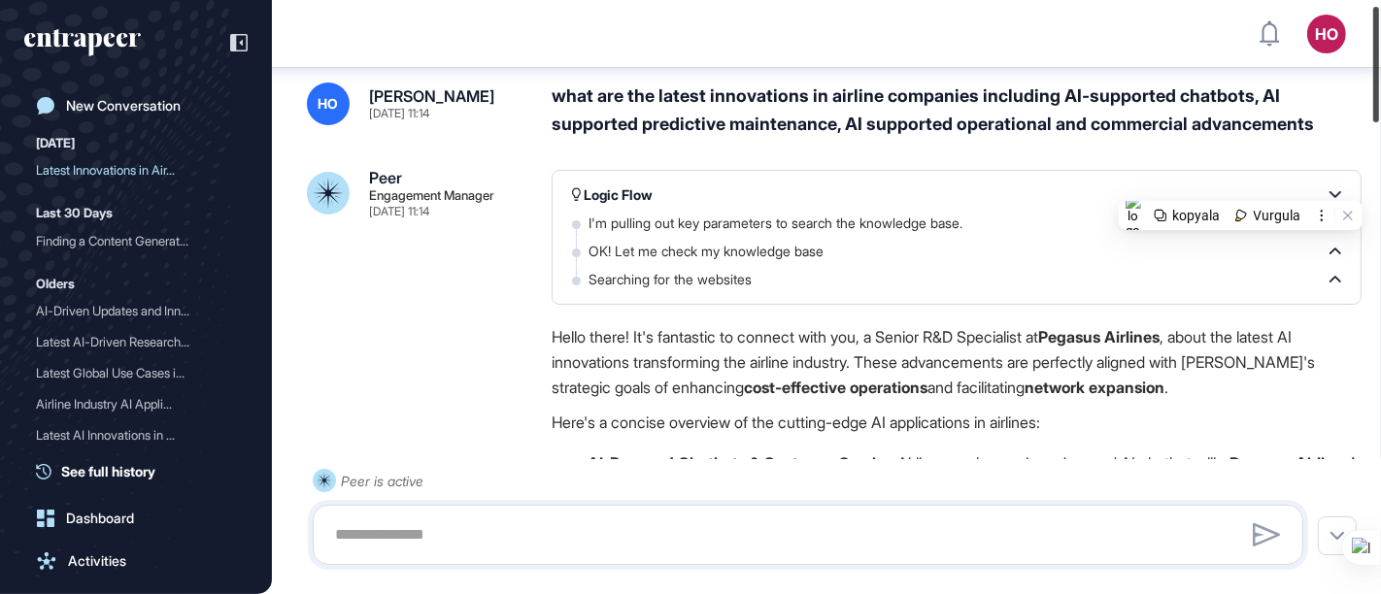
scroll to position [0, 0]
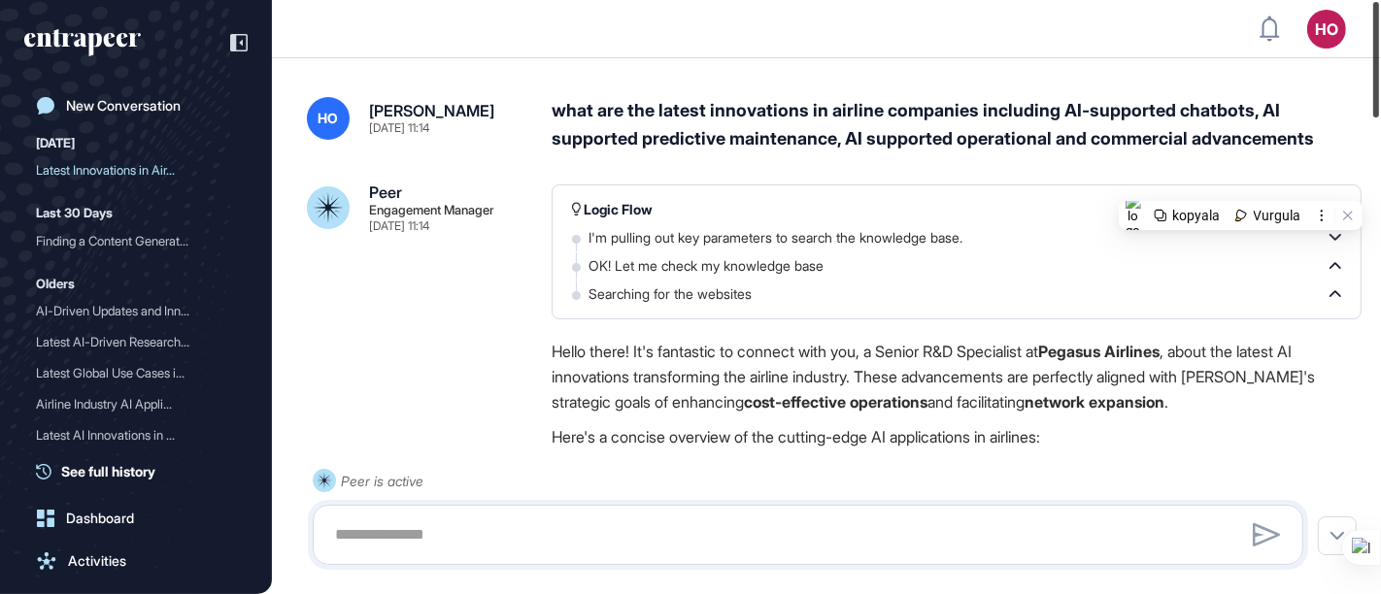
drag, startPoint x: 1375, startPoint y: 240, endPoint x: 1358, endPoint y: 74, distance: 166.9
click at [1358, 74] on div "HO Dashboard Profile My Content Request More Data New Conversation Today Latest…" at bounding box center [690, 297] width 1381 height 594
click at [1337, 292] on icon at bounding box center [1335, 293] width 12 height 7
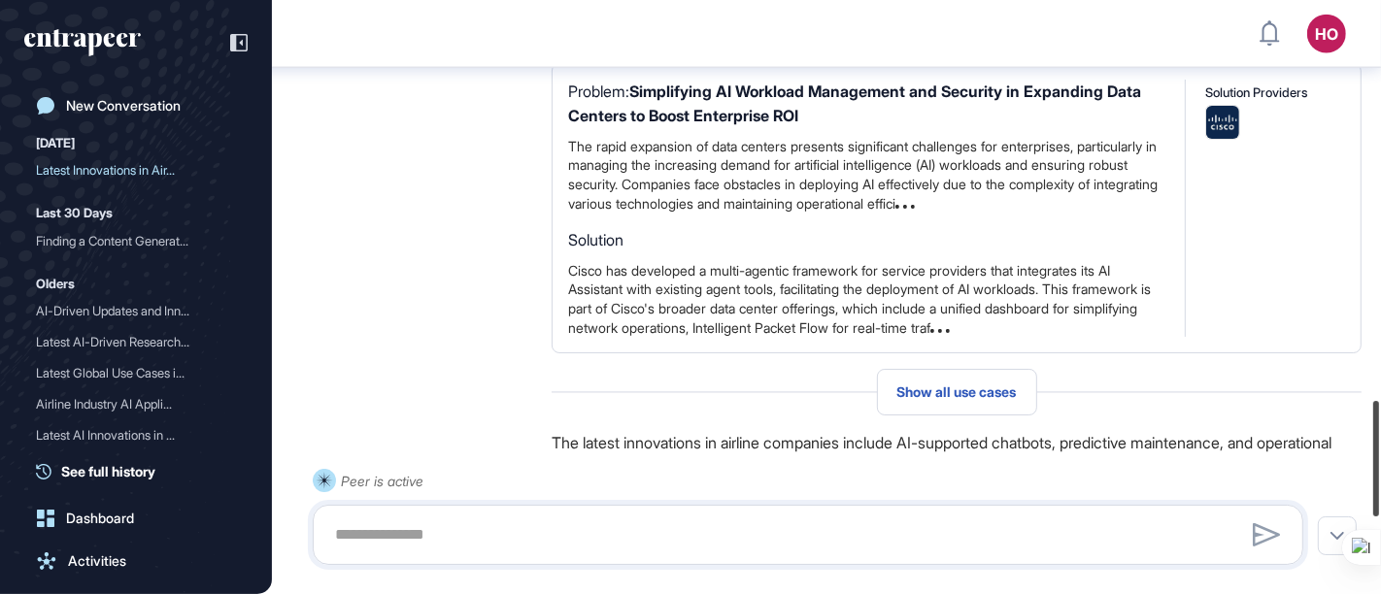
drag, startPoint x: 1372, startPoint y: 82, endPoint x: 1376, endPoint y: 505, distance: 423.4
click at [1376, 505] on div at bounding box center [1376, 459] width 6 height 116
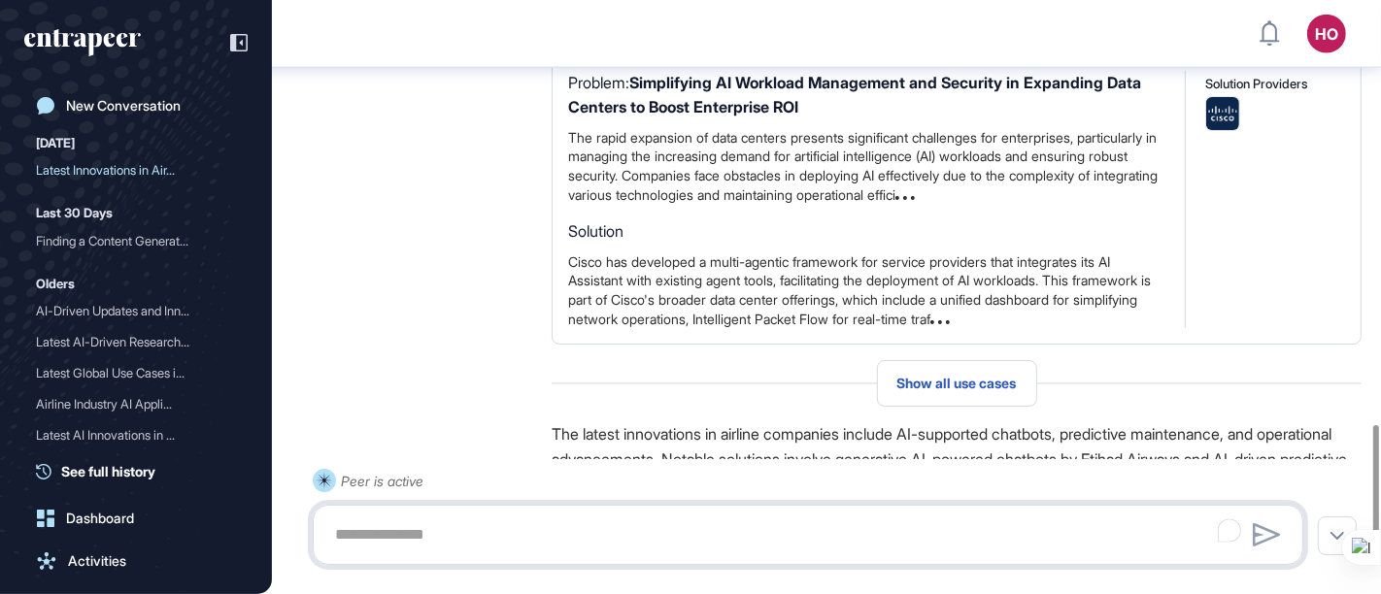
click at [843, 534] on textarea "To enrich screen reader interactions, please activate Accessibility in Grammarl…" at bounding box center [807, 535] width 969 height 39
type textarea "*"
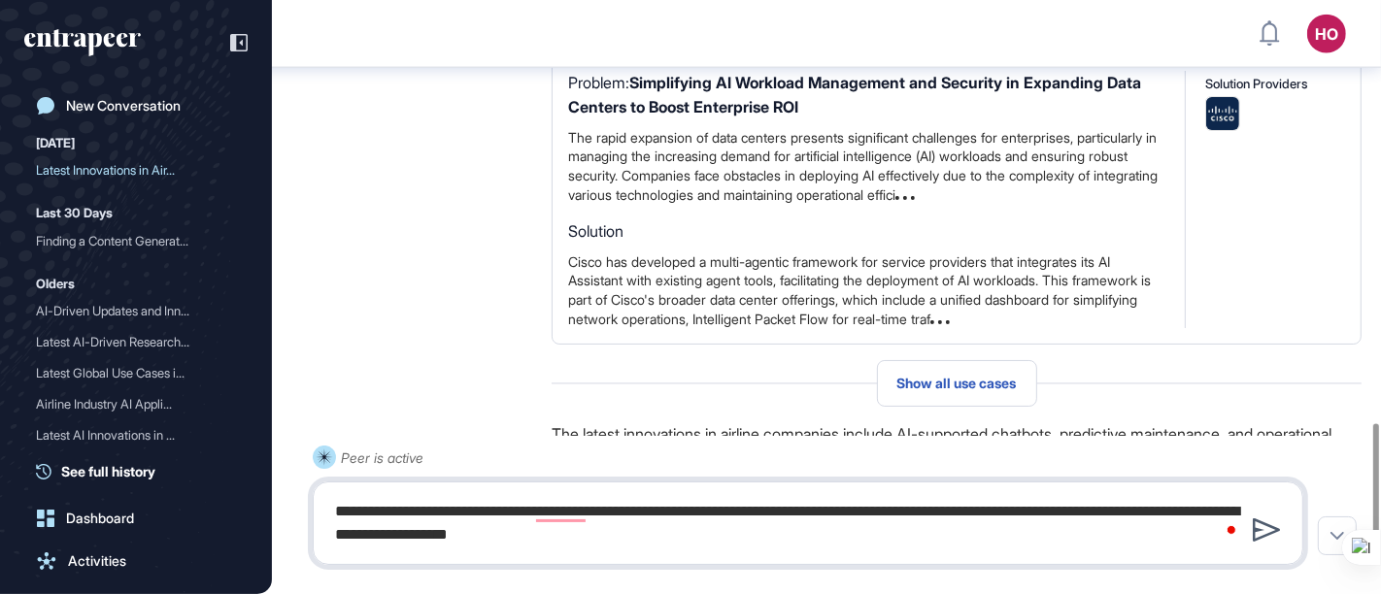
type textarea "**********"
click at [1254, 530] on icon at bounding box center [1266, 530] width 27 height 23
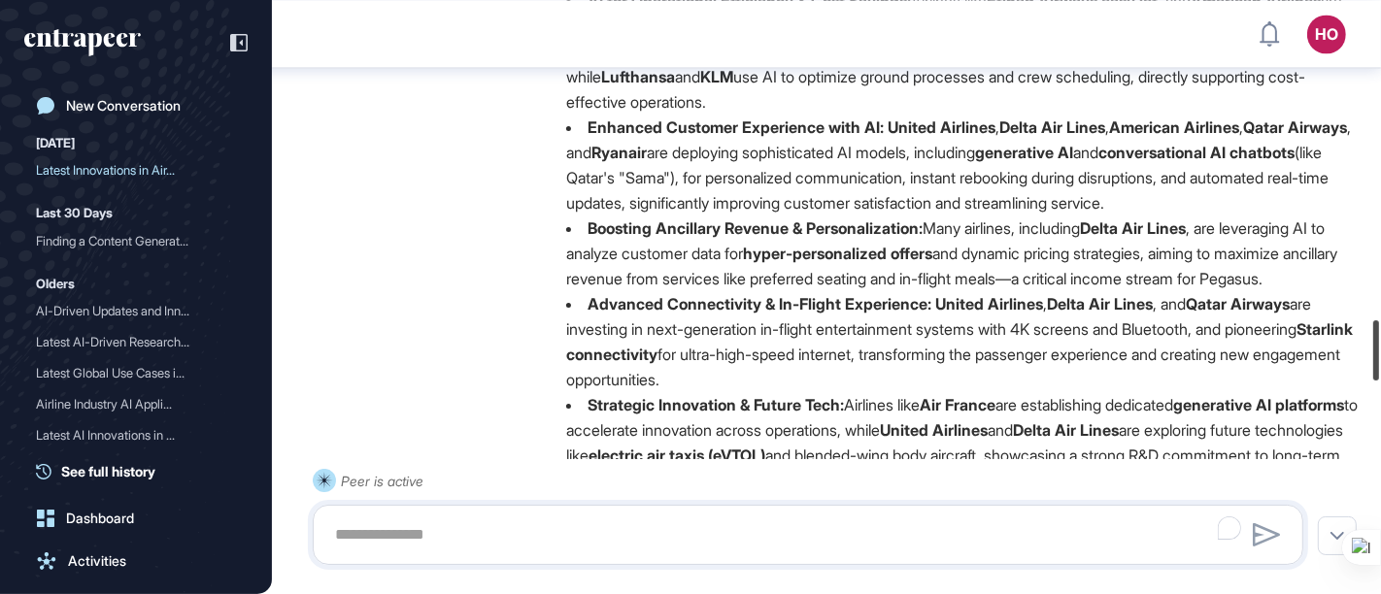
scroll to position [3126, 0]
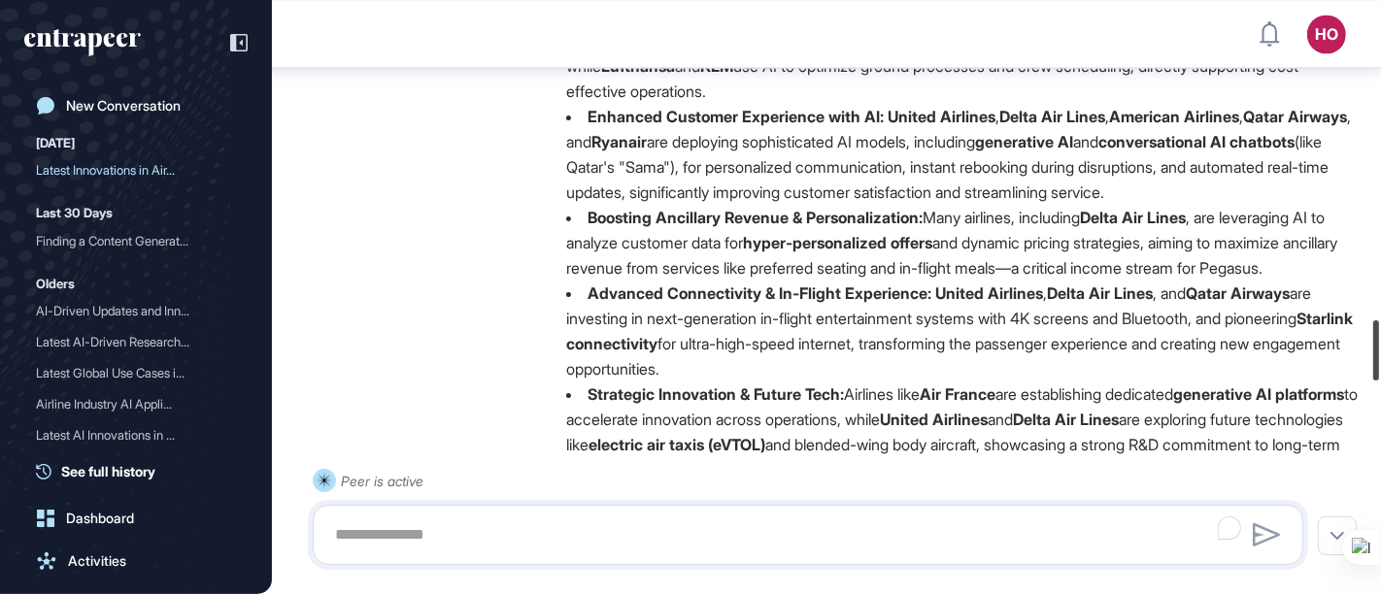
drag, startPoint x: 1376, startPoint y: 517, endPoint x: 1373, endPoint y: 433, distance: 83.6
click at [1373, 433] on div "HO Dashboard Profile My Content Request More Data New Conversation Today Latest…" at bounding box center [690, 297] width 1381 height 594
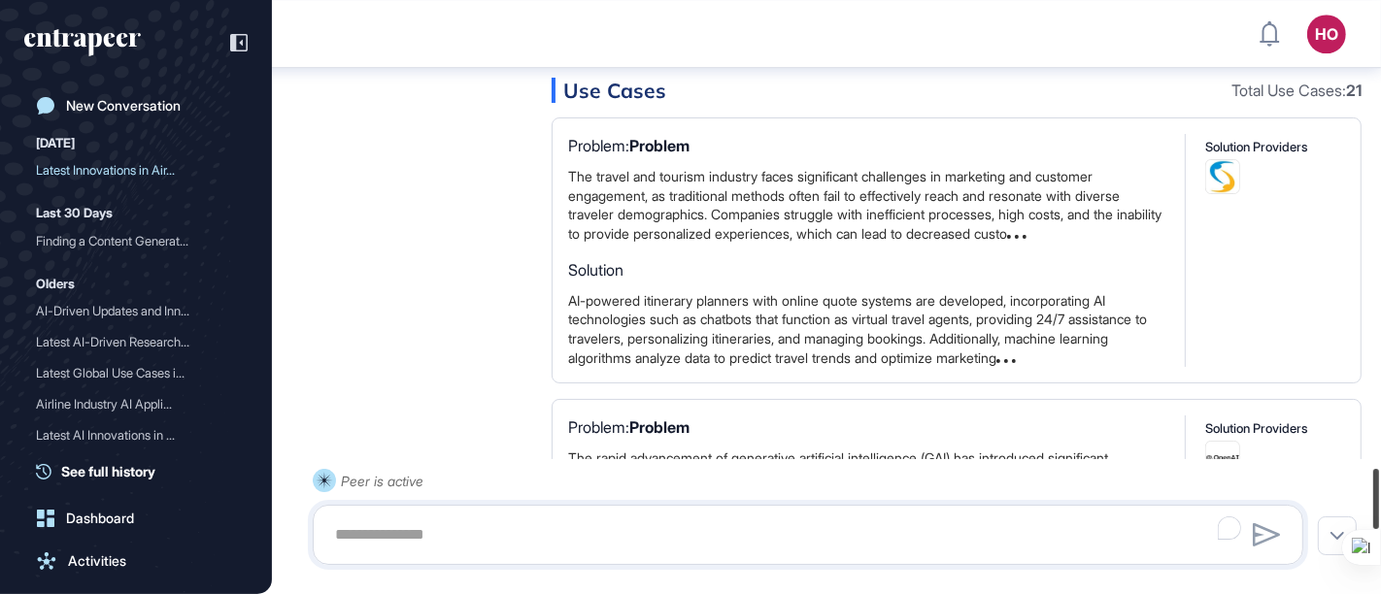
scroll to position [4583, 0]
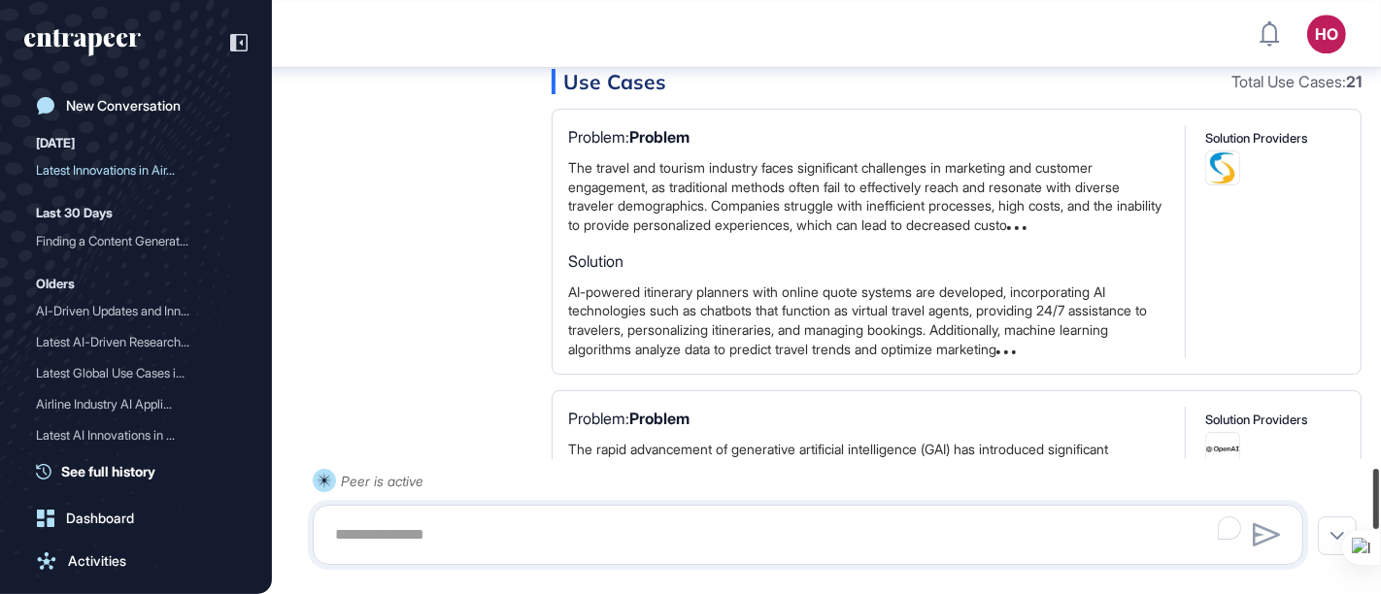
drag, startPoint x: 1376, startPoint y: 349, endPoint x: 1378, endPoint y: 497, distance: 148.6
click at [1378, 497] on div at bounding box center [1376, 499] width 6 height 60
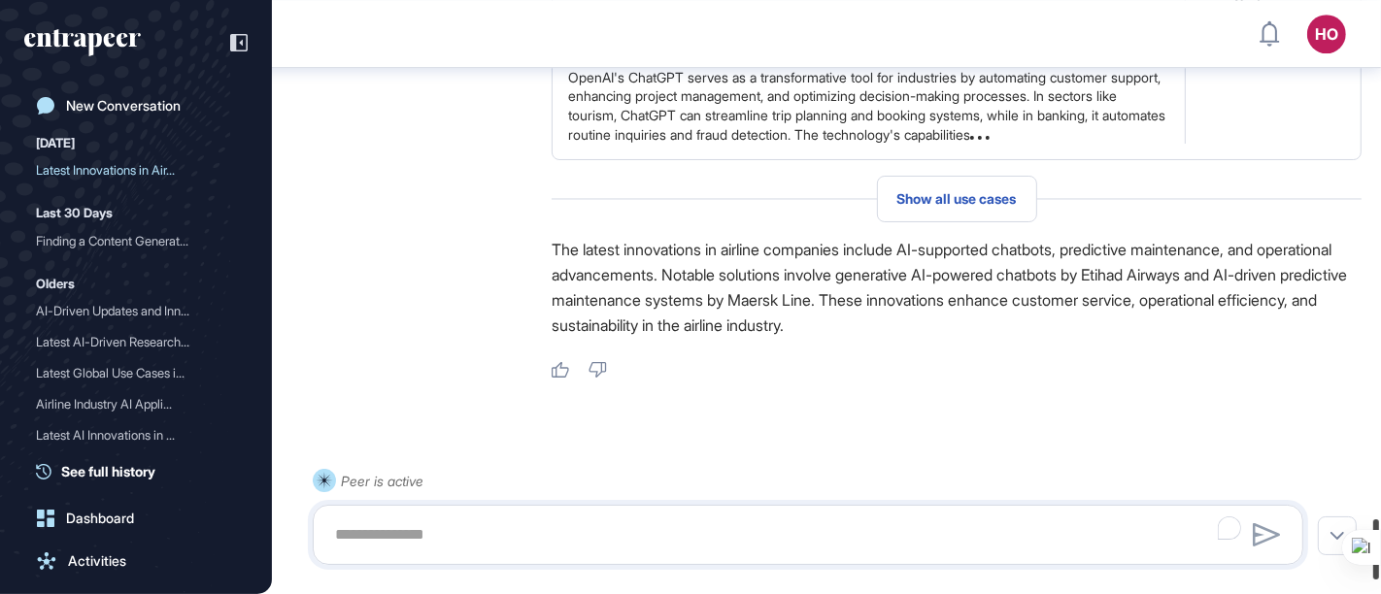
scroll to position [5155, 0]
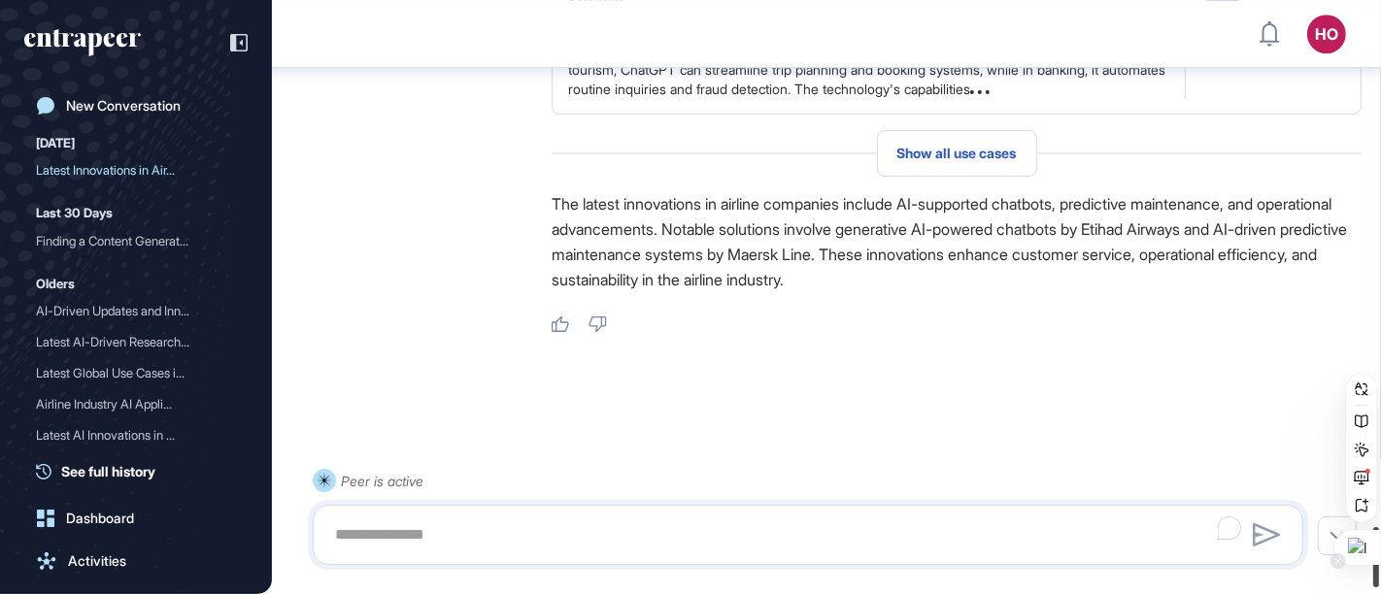
drag, startPoint x: 1375, startPoint y: 486, endPoint x: 1377, endPoint y: 544, distance: 58.3
click at [1377, 544] on html "HO Dashboard Profile My Content Request More Data New Conversation Today Latest…" at bounding box center [690, 297] width 1381 height 594
click at [1041, 177] on div "Show all use cases" at bounding box center [957, 153] width 810 height 47
click at [982, 161] on span "Show all use cases" at bounding box center [956, 154] width 119 height 16
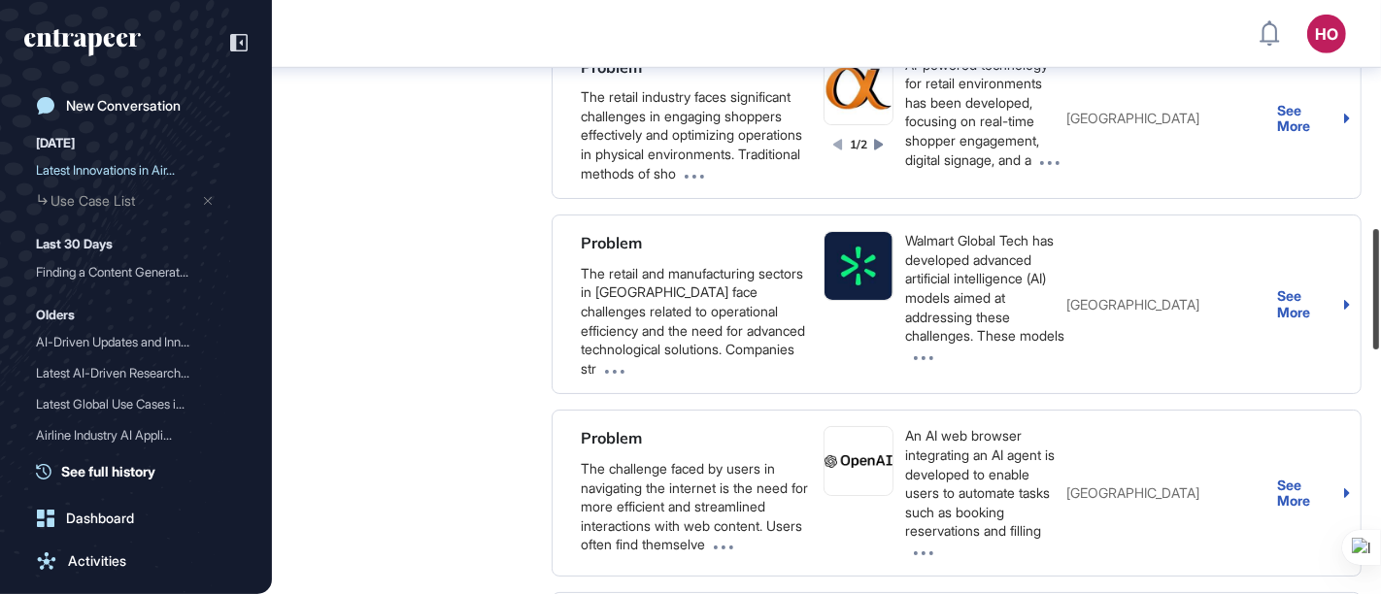
scroll to position [1232, 0]
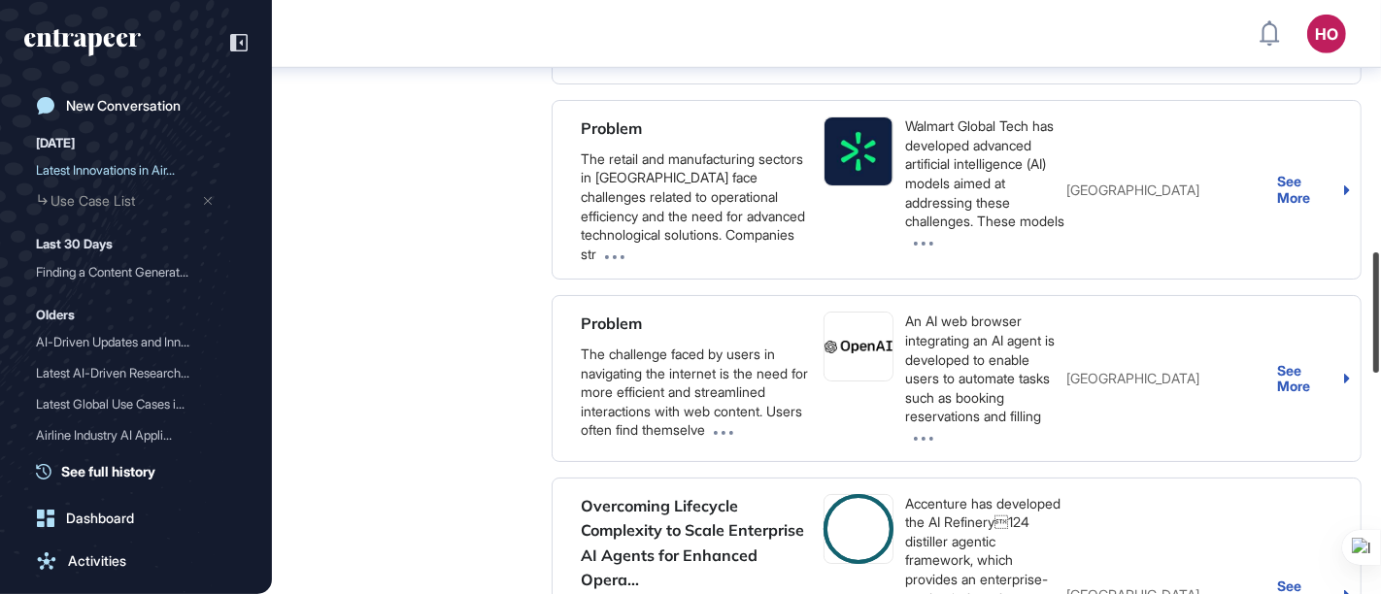
drag, startPoint x: 1374, startPoint y: 55, endPoint x: 1377, endPoint y: 306, distance: 250.5
click at [1377, 306] on div at bounding box center [1376, 312] width 6 height 120
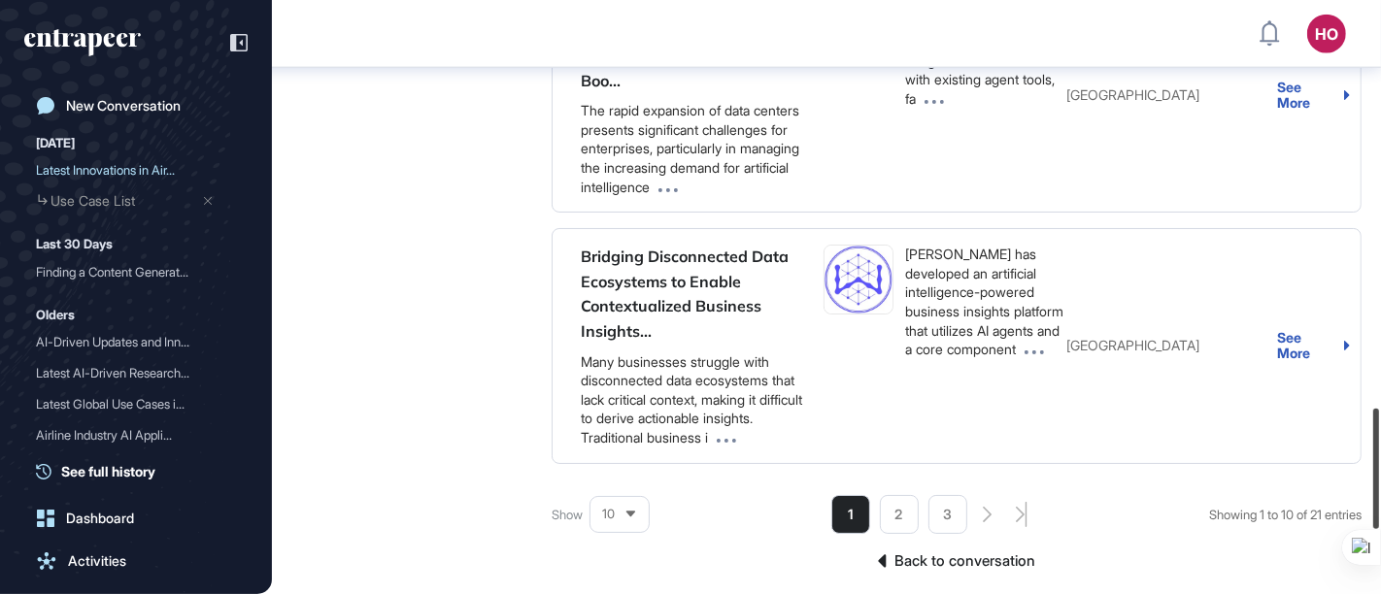
scroll to position [2141, 0]
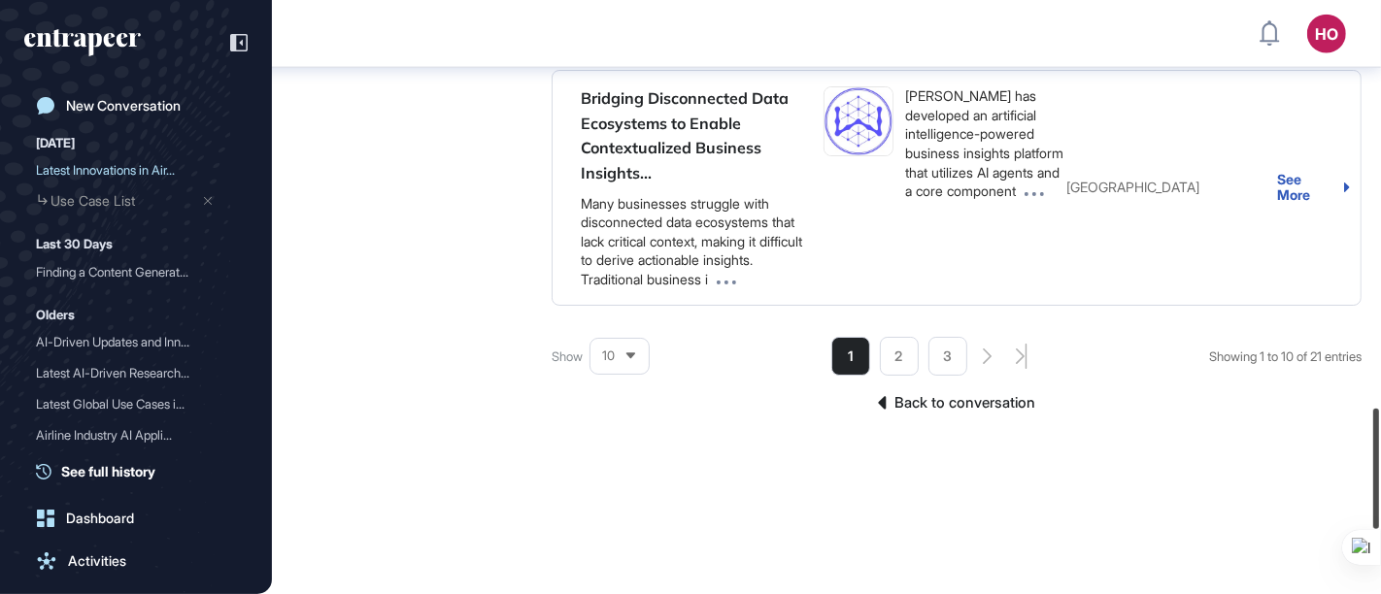
drag, startPoint x: 1376, startPoint y: 267, endPoint x: 1370, endPoint y: 452, distance: 184.6
click at [1373, 452] on div at bounding box center [1376, 469] width 6 height 120
click at [893, 376] on li "2" at bounding box center [899, 356] width 39 height 39
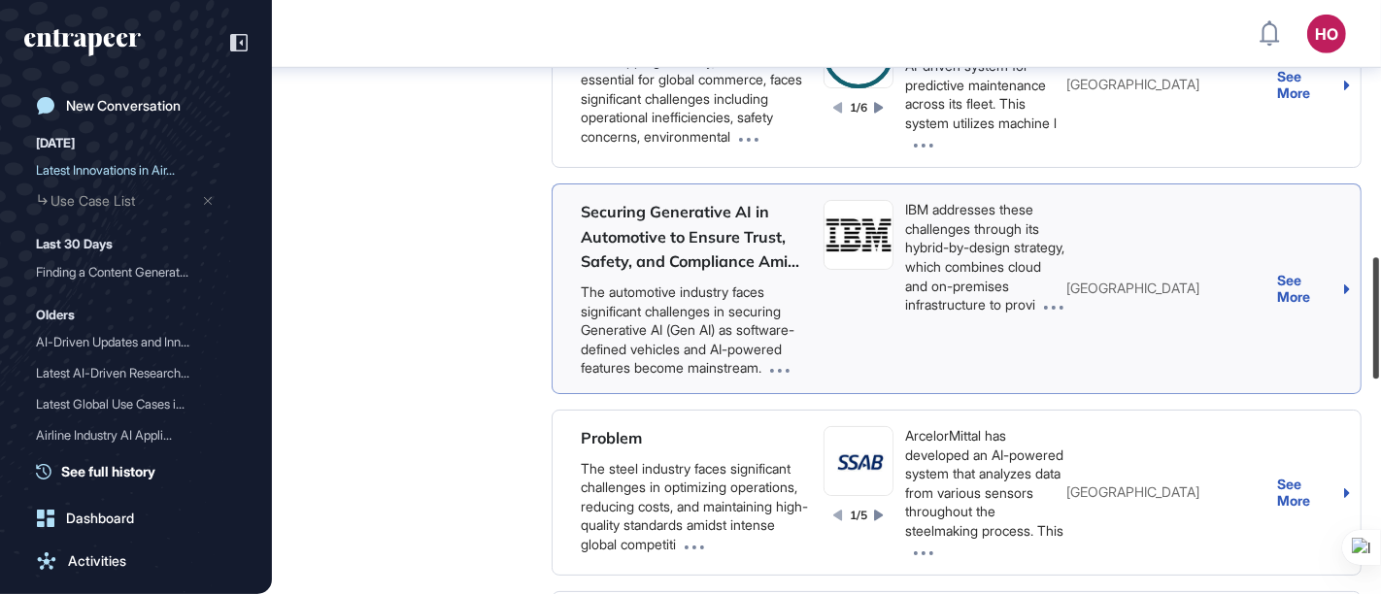
drag, startPoint x: 1375, startPoint y: 519, endPoint x: 1355, endPoint y: 336, distance: 184.7
click at [1355, 336] on div "HO Dashboard Profile My Content Request More Data New Conversation Today Latest…" at bounding box center [690, 297] width 1381 height 594
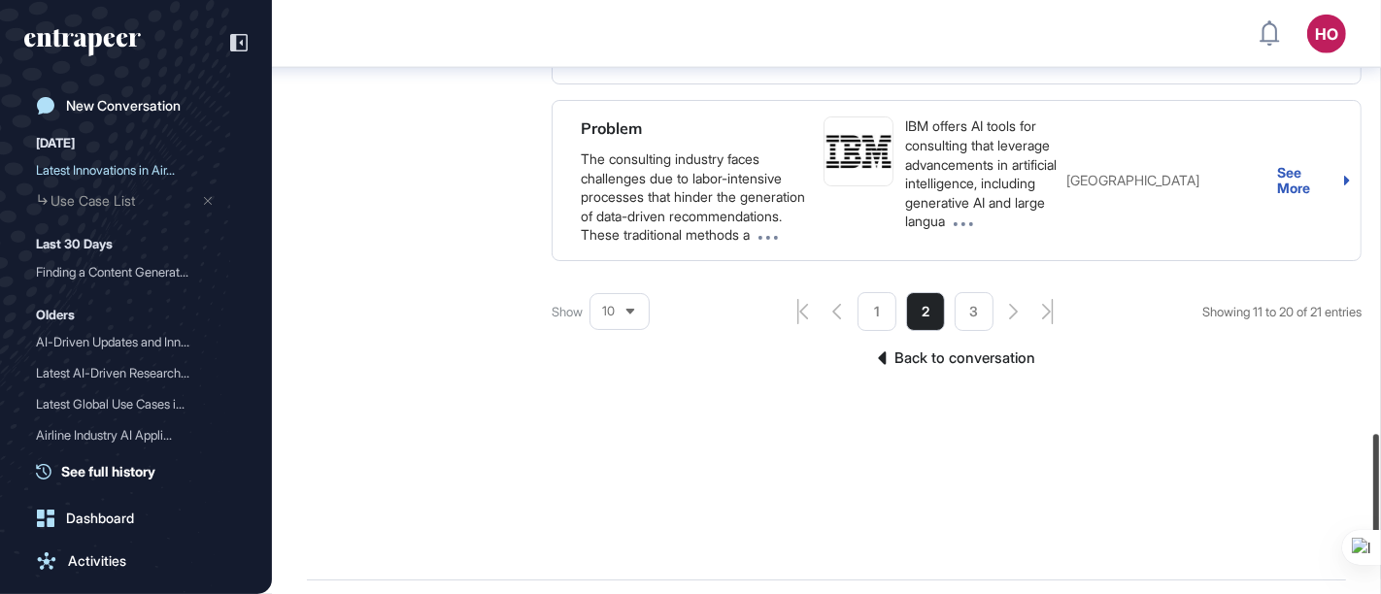
scroll to position [2113, 0]
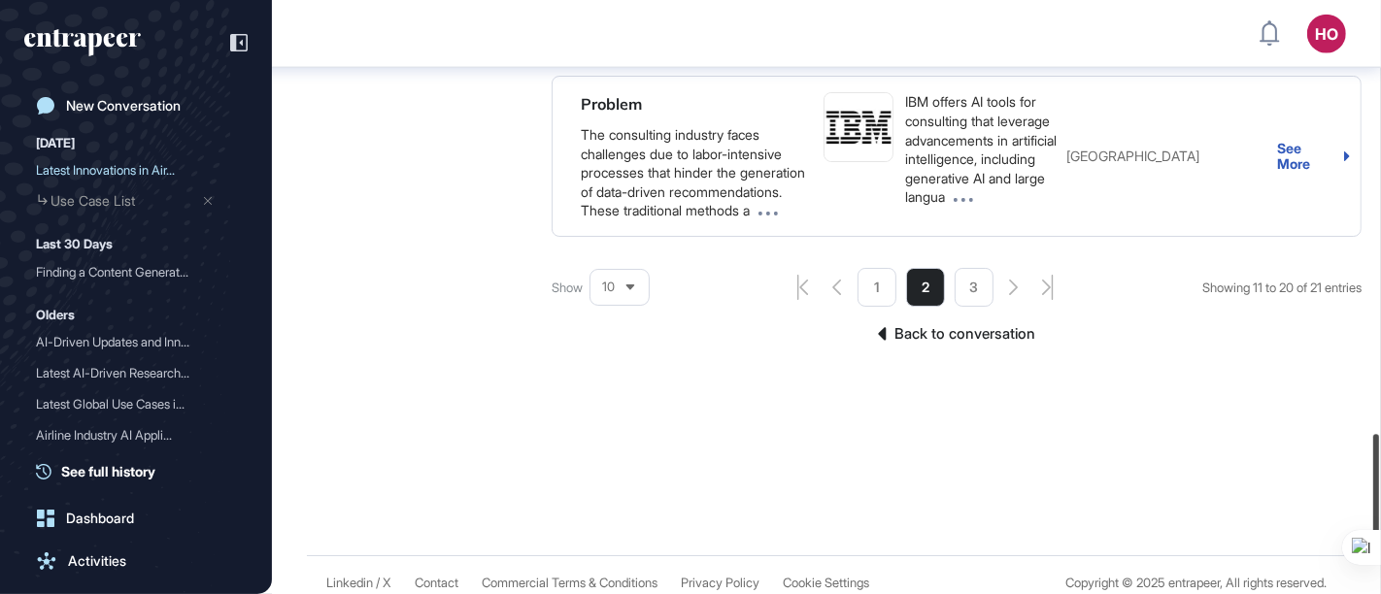
drag, startPoint x: 1375, startPoint y: 352, endPoint x: 1380, endPoint y: 530, distance: 177.8
click at [1380, 530] on html "HO Dashboard Profile My Content Request More Data New Conversation Today Latest…" at bounding box center [690, 297] width 1381 height 594
click at [962, 307] on li "3" at bounding box center [974, 287] width 39 height 39
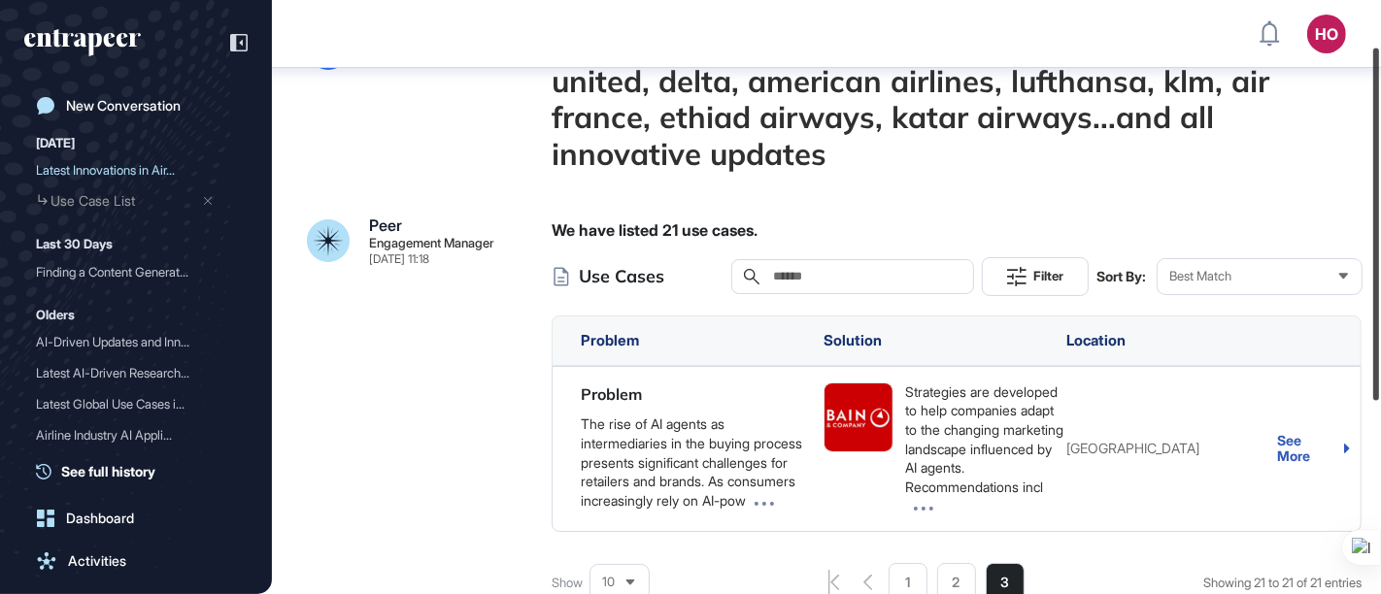
scroll to position [78, 0]
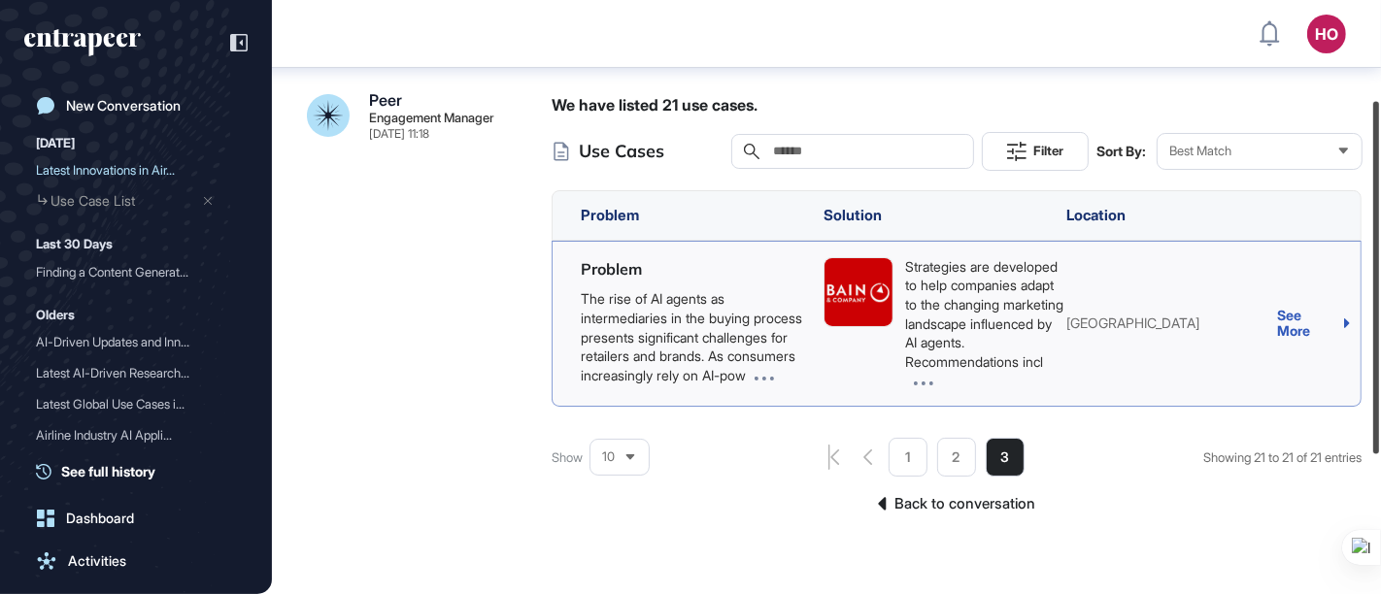
drag, startPoint x: 1375, startPoint y: 457, endPoint x: 1360, endPoint y: 341, distance: 117.4
click at [1360, 341] on div "HO Dashboard Profile My Content Request More Data New Conversation Today Latest…" at bounding box center [690, 297] width 1381 height 594
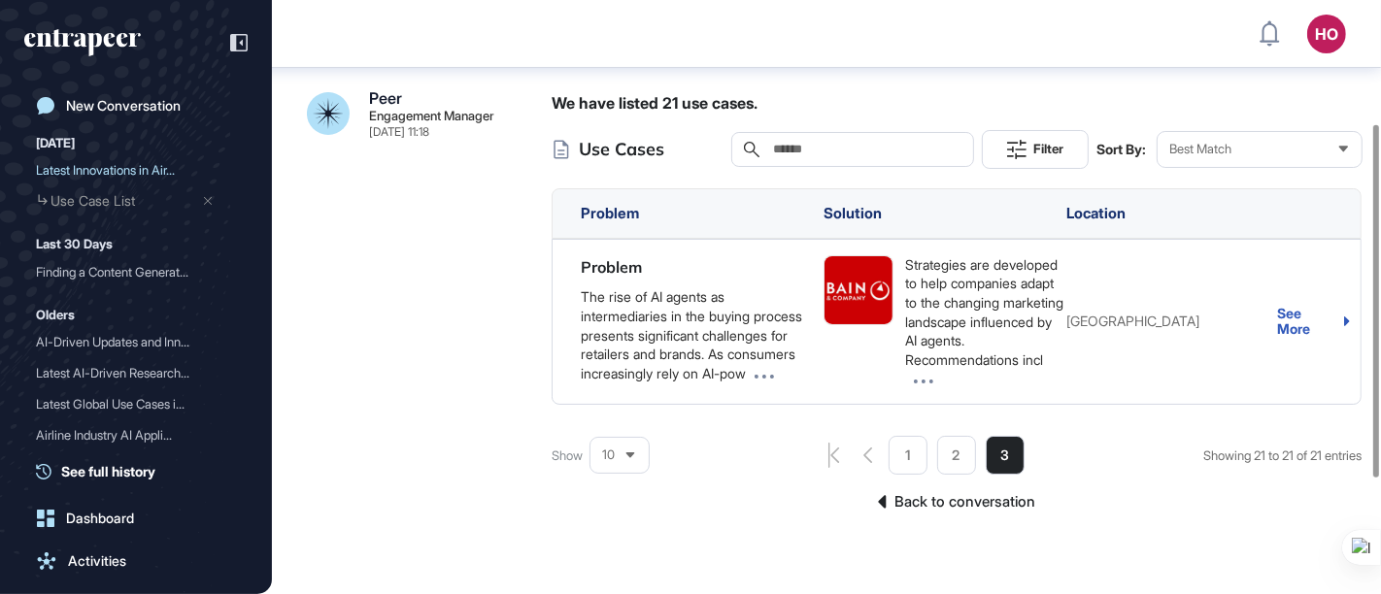
click at [937, 457] on li "2" at bounding box center [956, 455] width 39 height 39
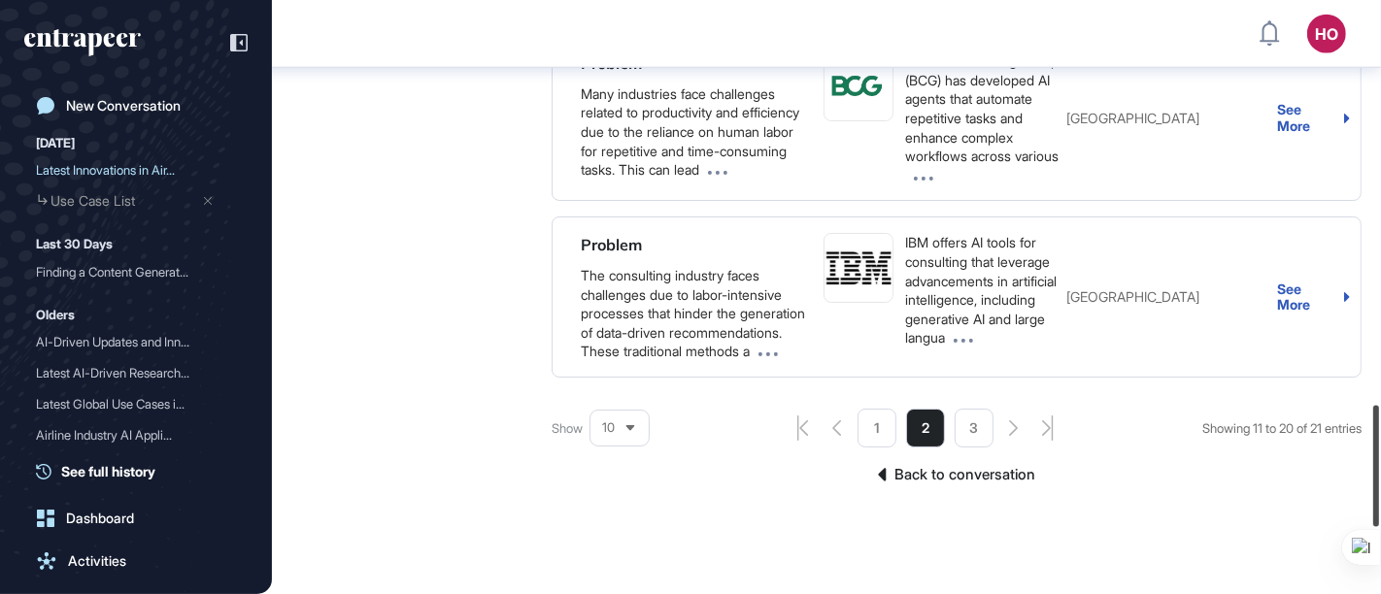
scroll to position [2020, 0]
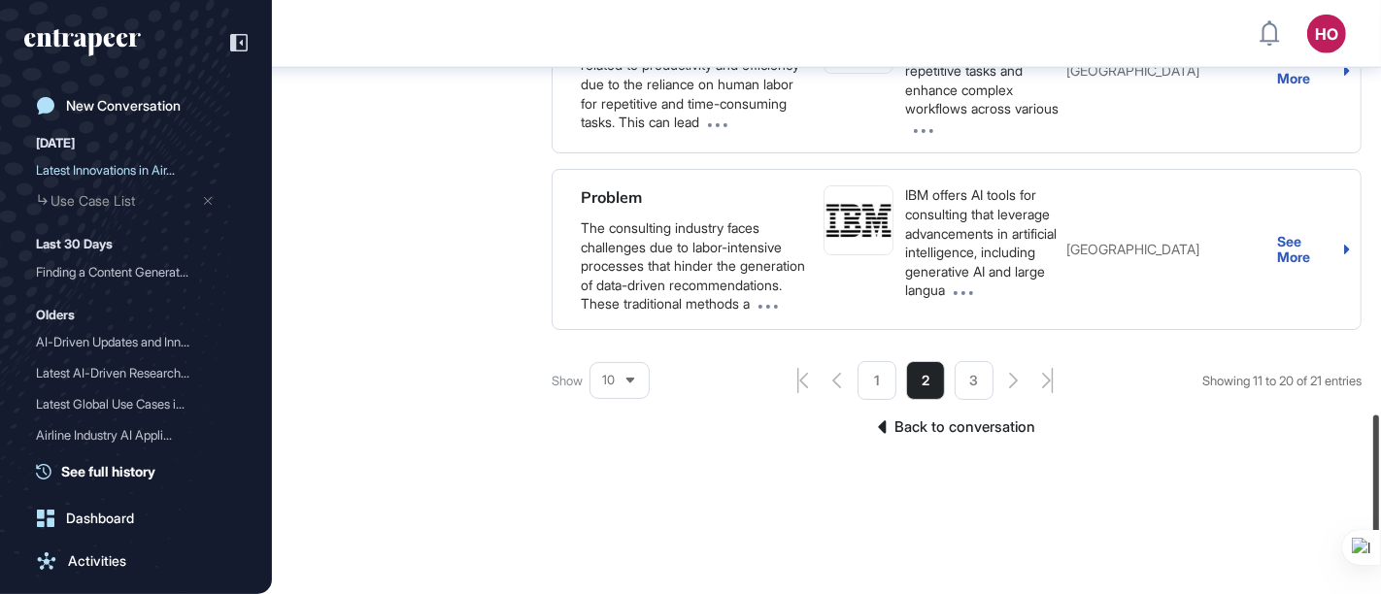
drag, startPoint x: 1373, startPoint y: 100, endPoint x: 1364, endPoint y: 471, distance: 371.0
click at [1364, 471] on div "HO Dashboard Profile My Content Request More Data New Conversation Today Latest…" at bounding box center [690, 297] width 1381 height 594
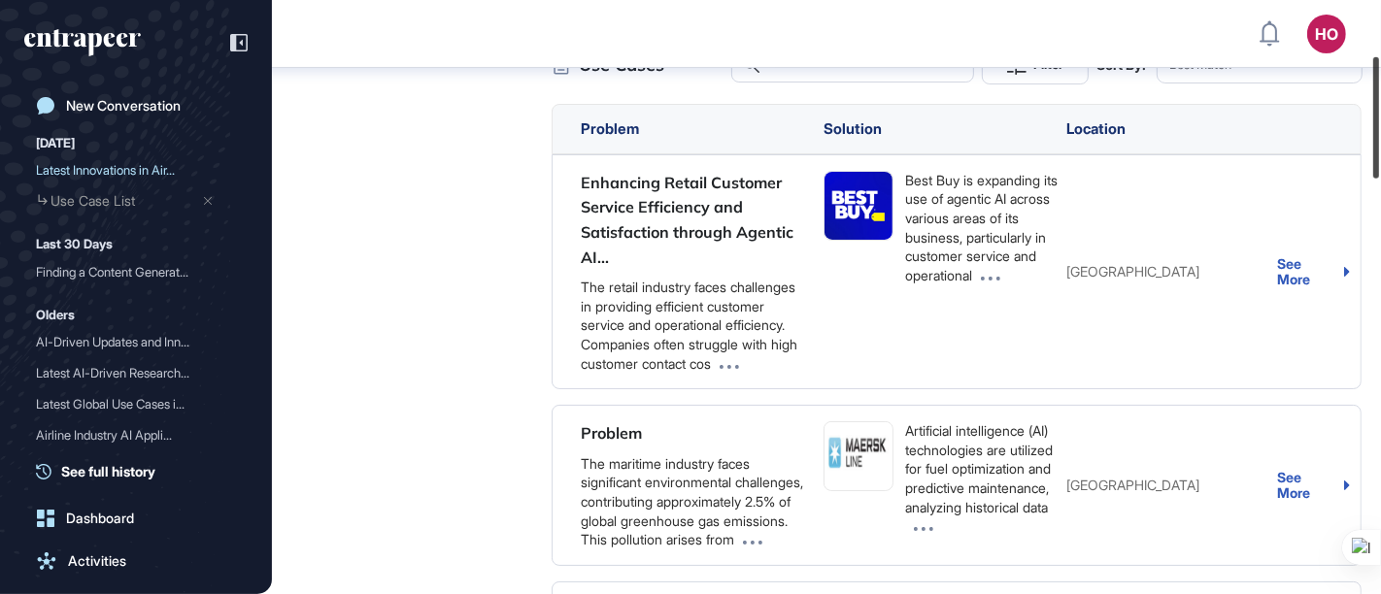
scroll to position [269, 0]
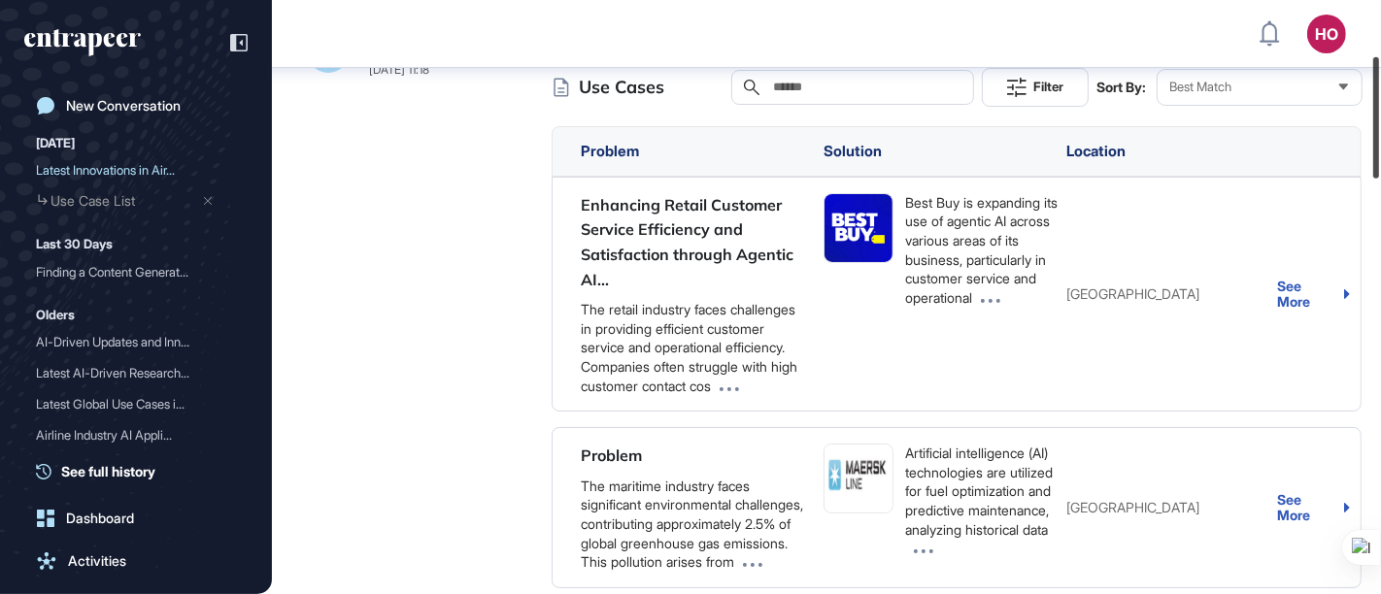
drag, startPoint x: 1373, startPoint y: 437, endPoint x: 1379, endPoint y: 79, distance: 358.4
click at [1379, 79] on div at bounding box center [1376, 117] width 6 height 121
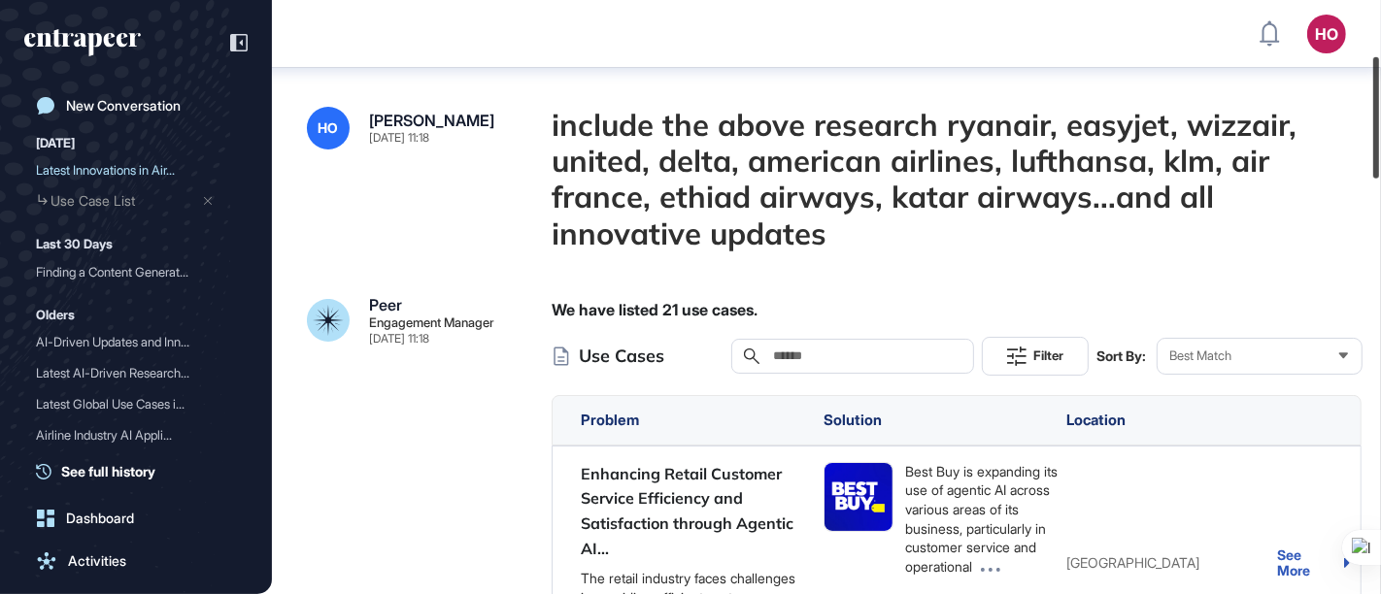
drag, startPoint x: 1375, startPoint y: 106, endPoint x: 1367, endPoint y: -15, distance: 120.7
click at [1367, 0] on html "HO Dashboard Profile My Content Request More Data New Conversation Today Latest…" at bounding box center [690, 297] width 1381 height 594
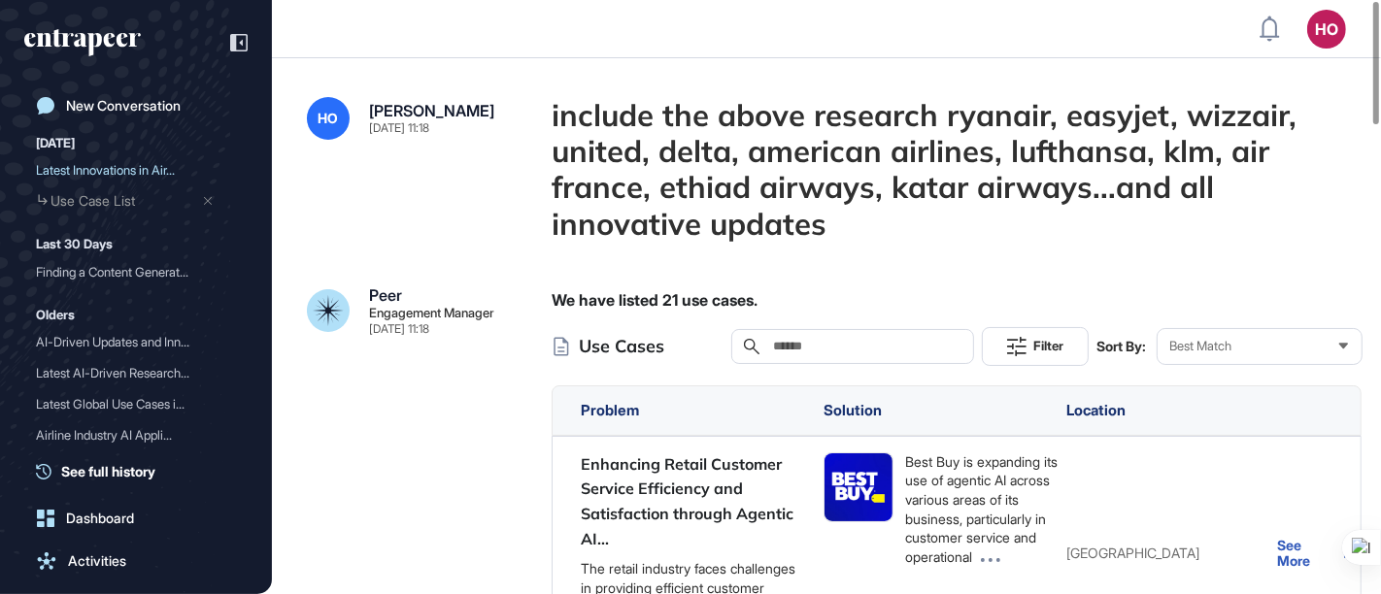
click at [100, 46] on icon "entrapeer-logo" at bounding box center [82, 42] width 117 height 27
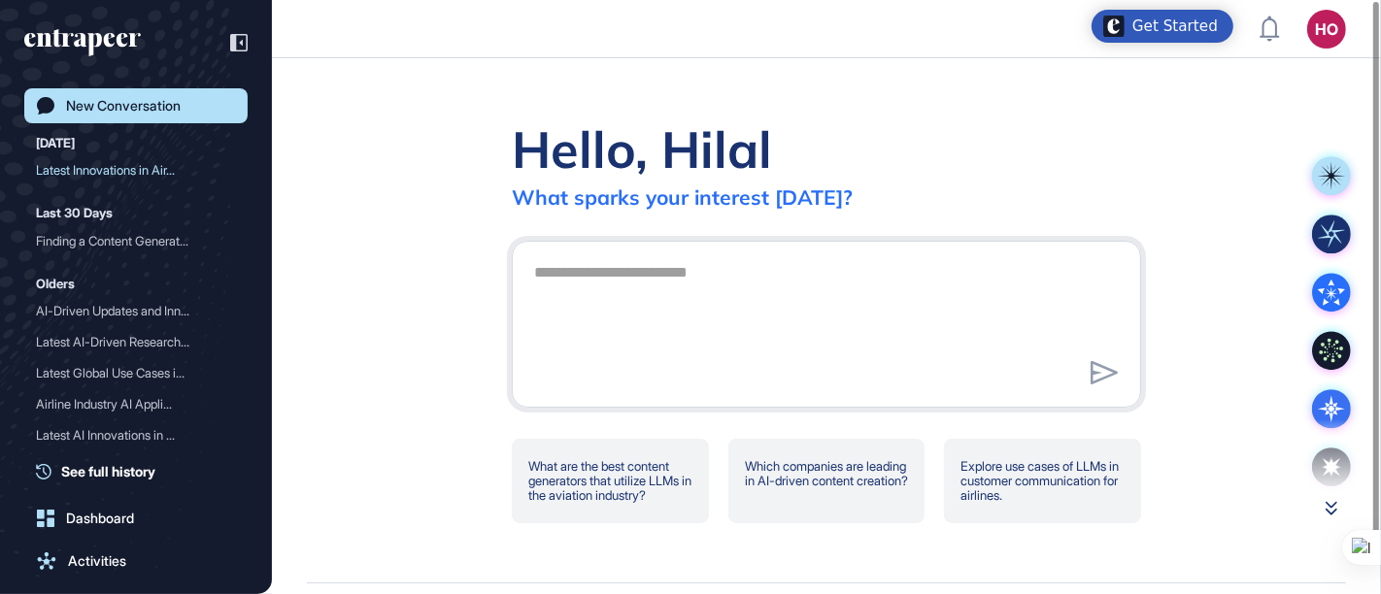
click at [1331, 508] on icon at bounding box center [1331, 509] width 12 height 14
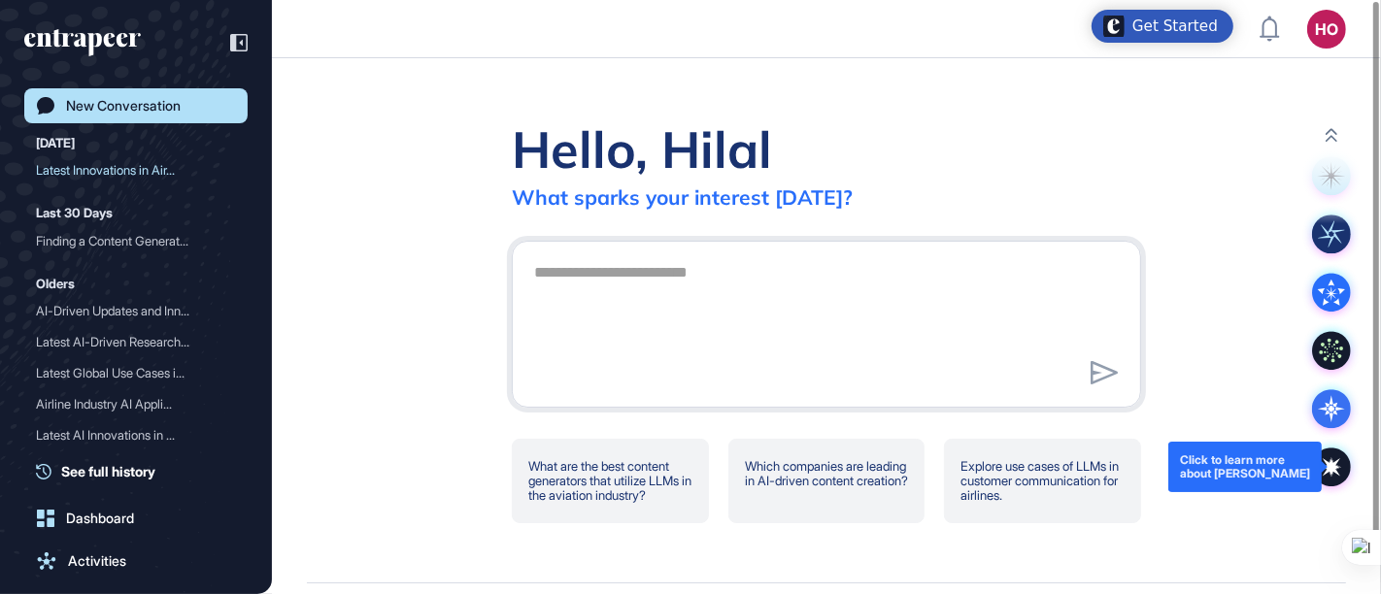
click at [1327, 476] on icon at bounding box center [1331, 467] width 39 height 39
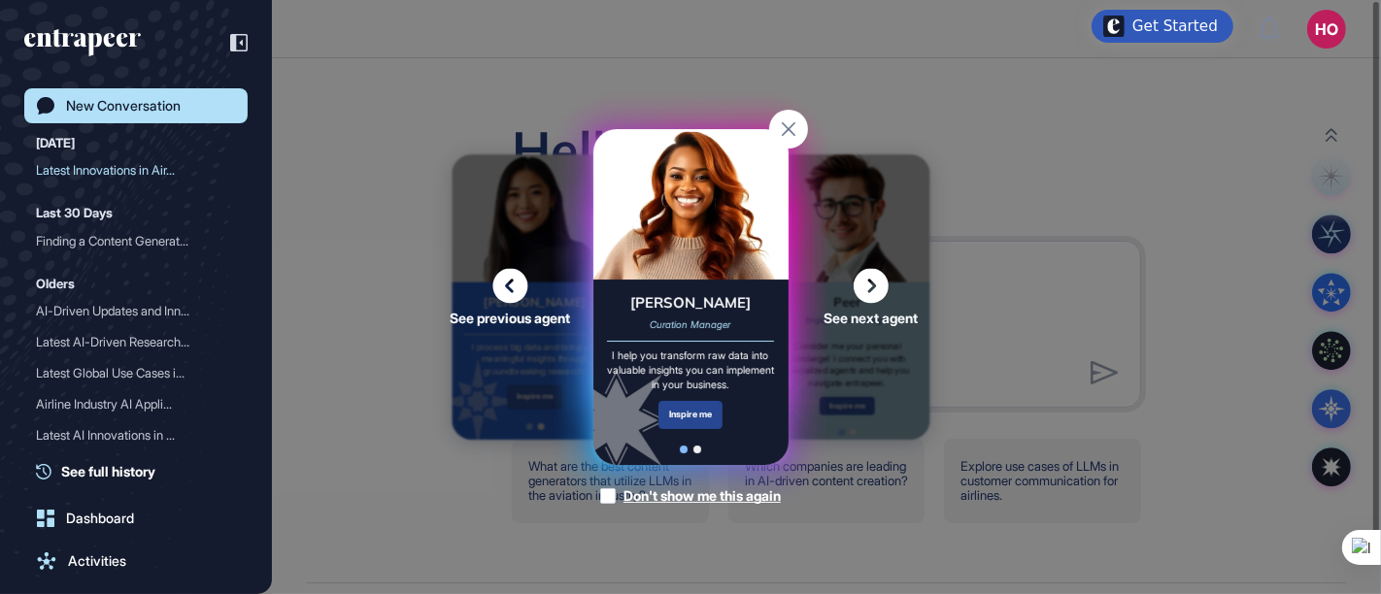
click at [682, 418] on div "Inspire me" at bounding box center [690, 415] width 65 height 28
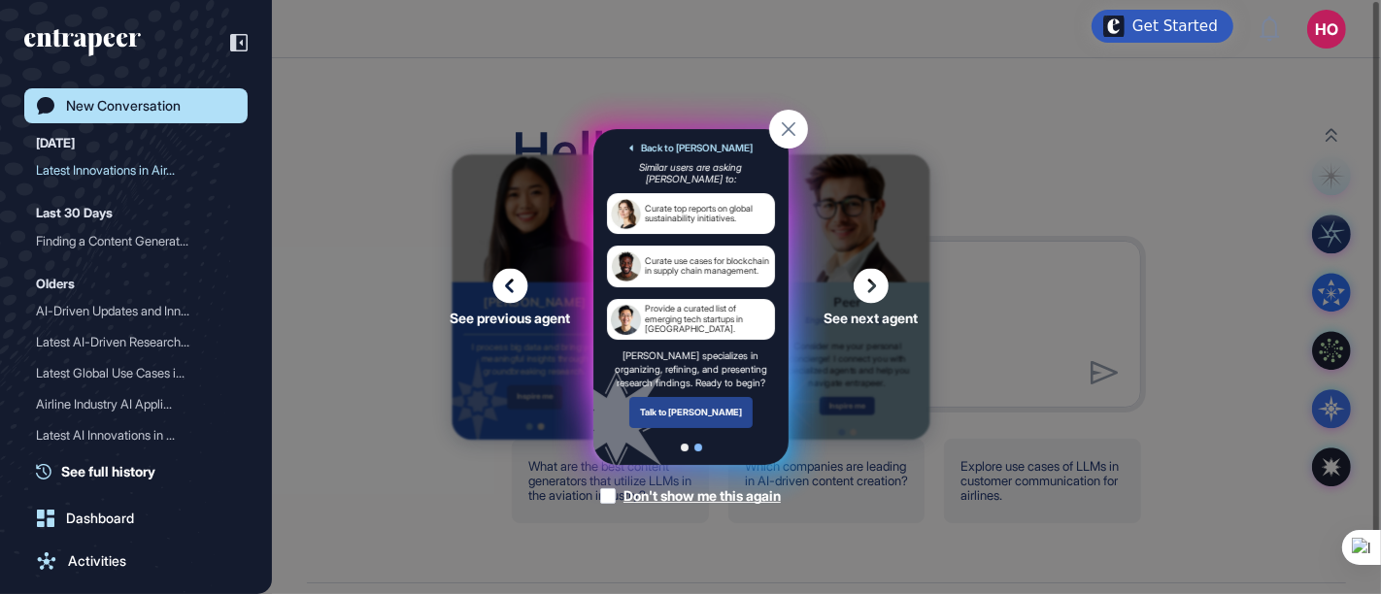
click at [702, 414] on div "Talk to Curie" at bounding box center [690, 412] width 124 height 30
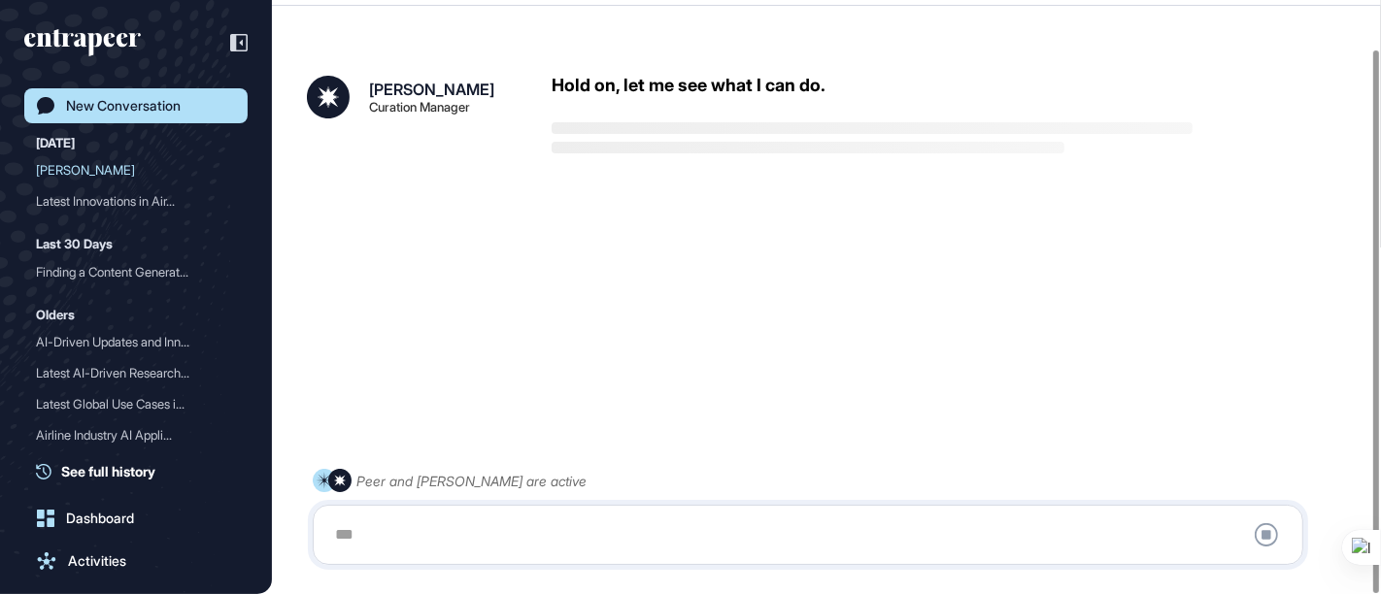
click at [383, 535] on div at bounding box center [807, 535] width 969 height 39
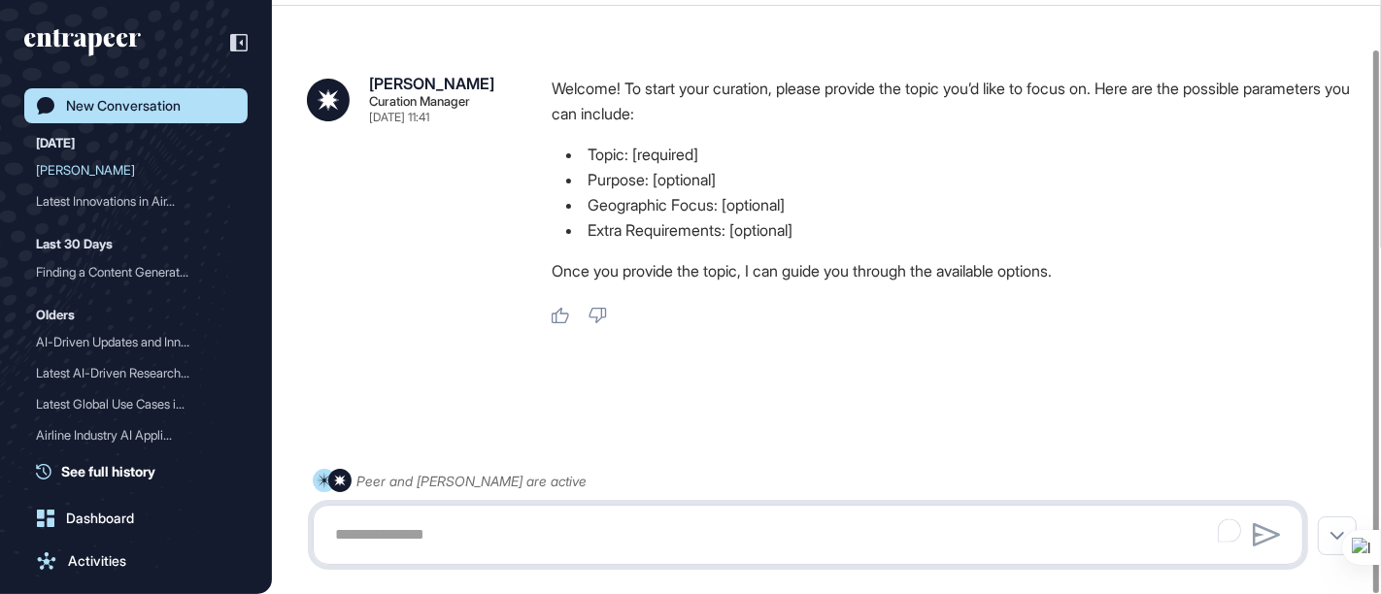
click at [365, 531] on textarea "To enrich screen reader interactions, please activate Accessibility in Grammarl…" at bounding box center [807, 535] width 969 height 39
click at [393, 528] on textarea "To enrich screen reader interactions, please activate Accessibility in Grammarl…" at bounding box center [807, 535] width 969 height 39
click at [367, 523] on textarea "To enrich screen reader interactions, please activate Accessibility in Grammarl…" at bounding box center [807, 535] width 969 height 39
click at [391, 545] on textarea "To enrich screen reader interactions, please activate Accessibility in Grammarl…" at bounding box center [807, 535] width 969 height 39
